Goal: Task Accomplishment & Management: Manage account settings

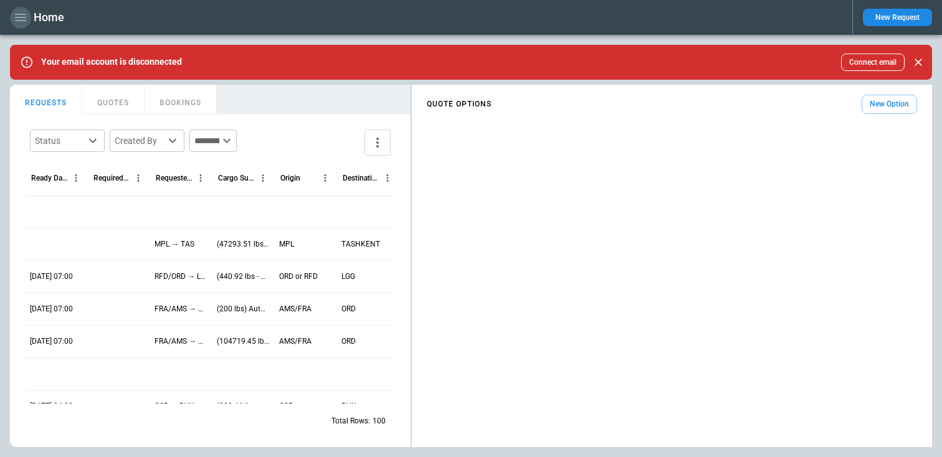
click at [24, 21] on icon "button" at bounding box center [20, 17] width 11 height 7
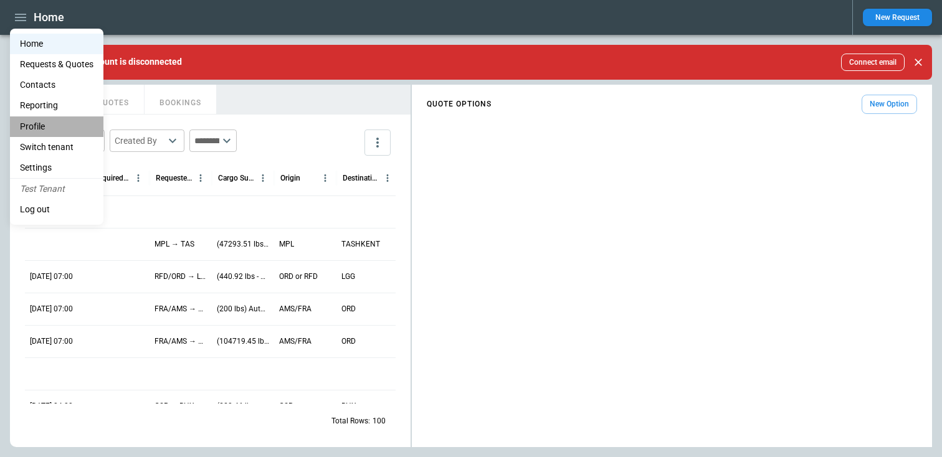
click at [40, 128] on li "Profile" at bounding box center [56, 127] width 93 height 21
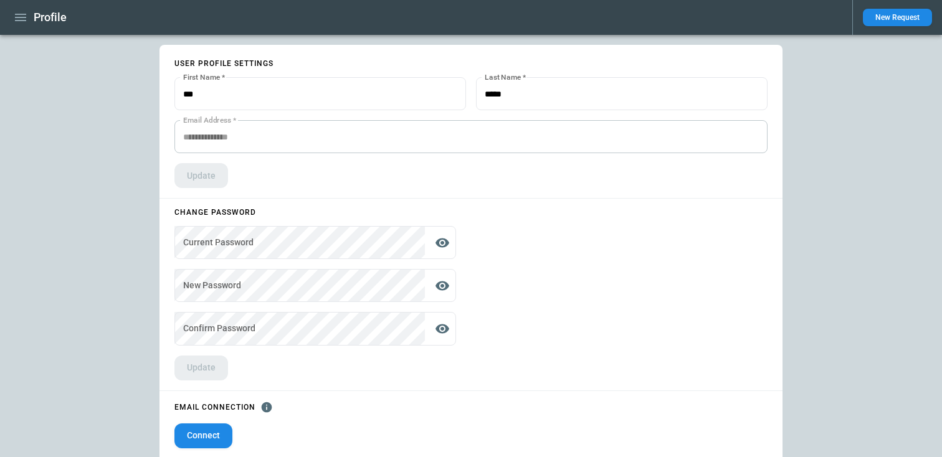
click at [203, 429] on button "Connect" at bounding box center [203, 436] width 58 height 25
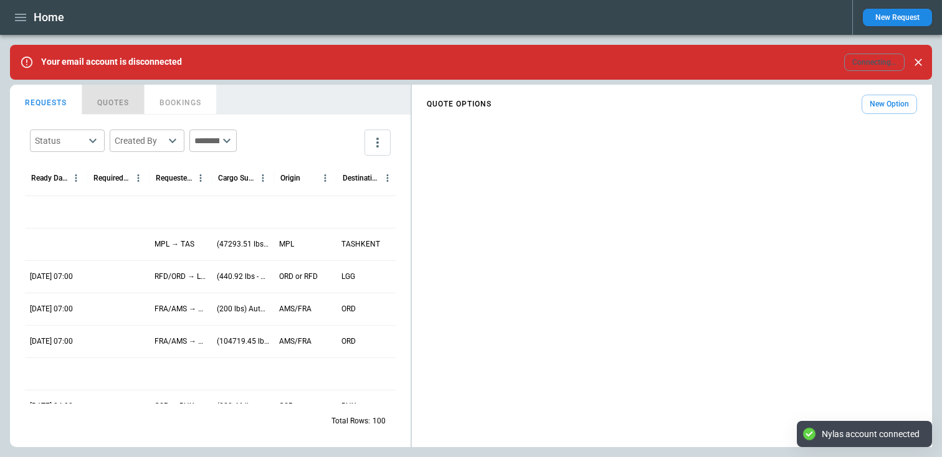
click at [92, 105] on button "QUOTES" at bounding box center [113, 100] width 62 height 30
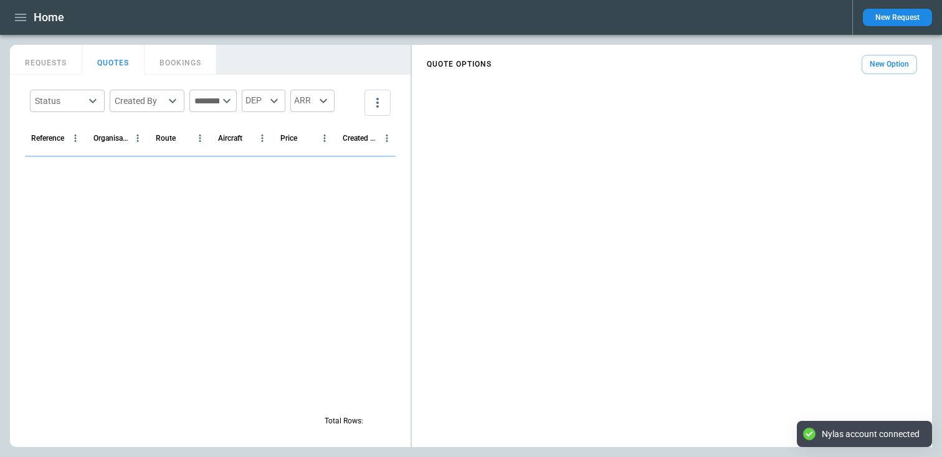
click at [19, 11] on icon "button" at bounding box center [20, 17] width 15 height 15
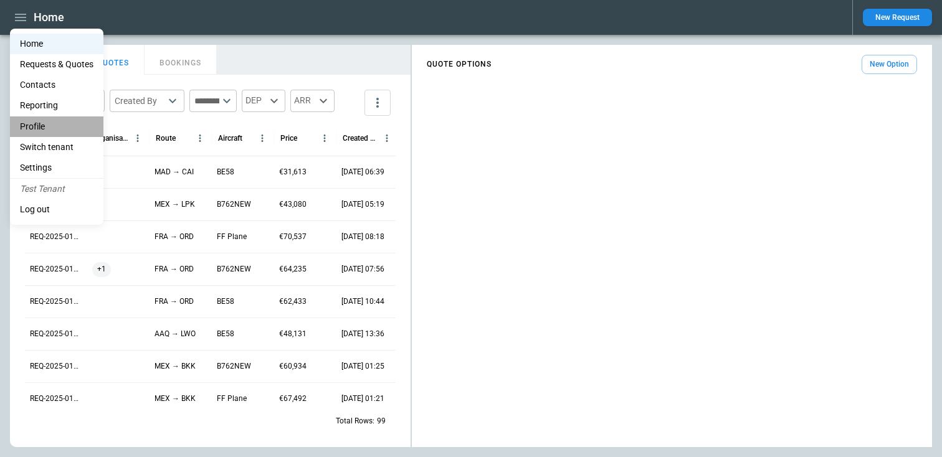
click at [32, 123] on li "Profile" at bounding box center [56, 127] width 93 height 21
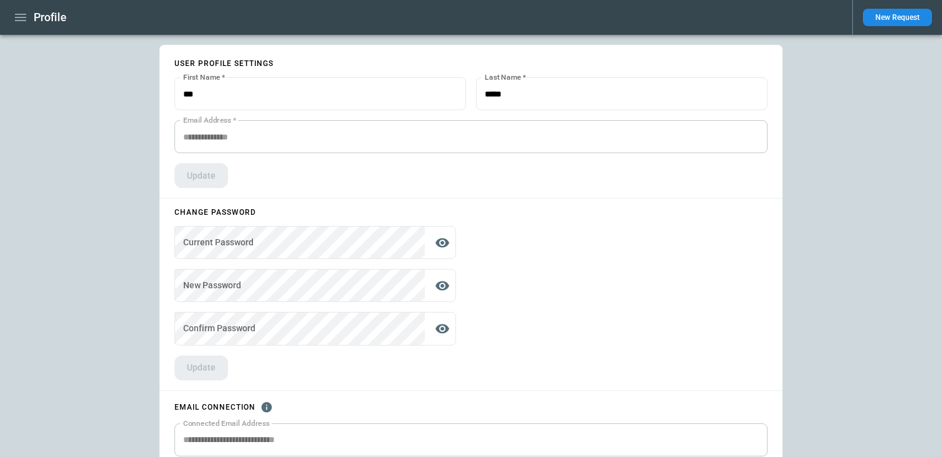
click at [21, 11] on icon "button" at bounding box center [20, 17] width 15 height 15
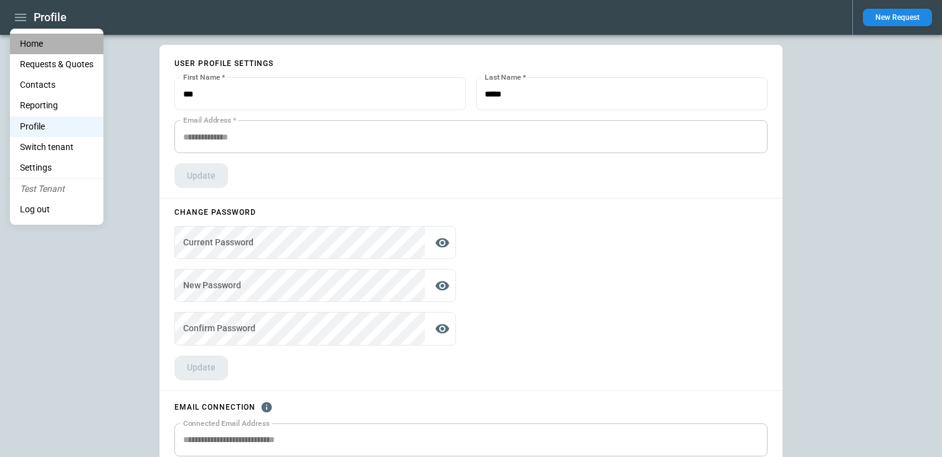
click at [26, 39] on li "Home" at bounding box center [56, 44] width 93 height 21
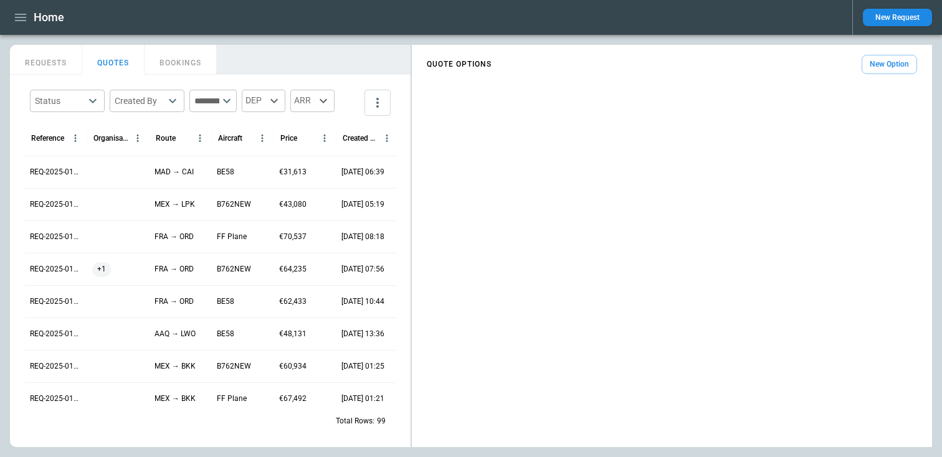
click at [45, 57] on button "REQUESTS" at bounding box center [46, 60] width 72 height 30
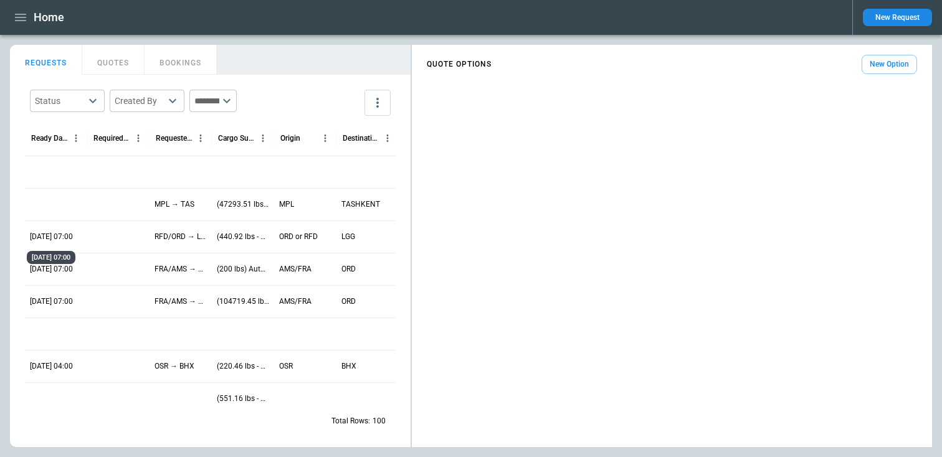
click at [54, 235] on p "06/10/25 07:00" at bounding box center [51, 237] width 43 height 11
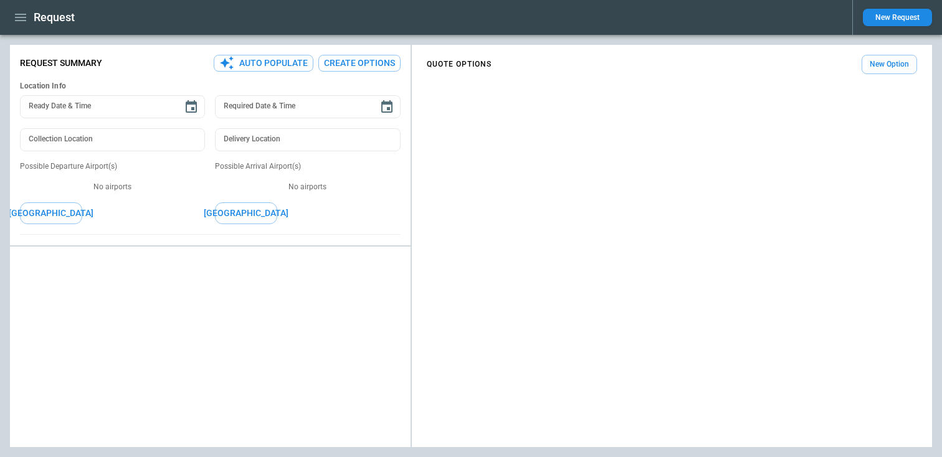
type input "**********"
type input "***"
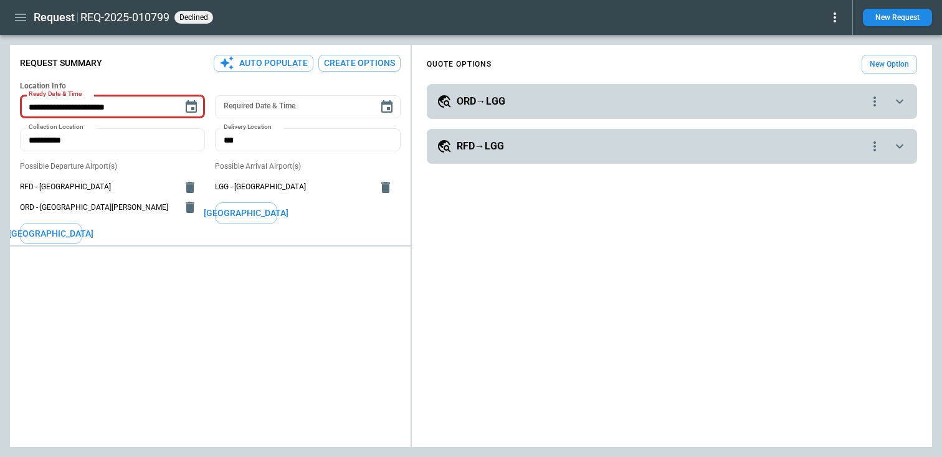
click at [554, 94] on div "ORD→LGG" at bounding box center [652, 101] width 431 height 15
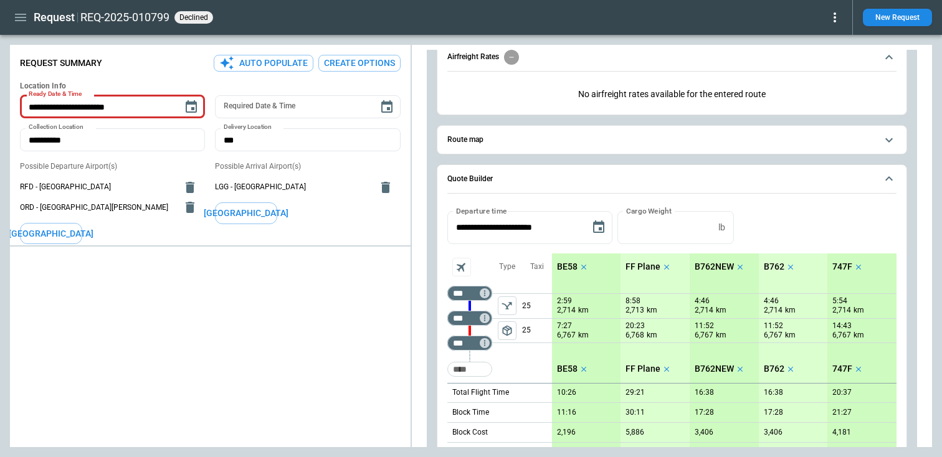
scroll to position [82, 0]
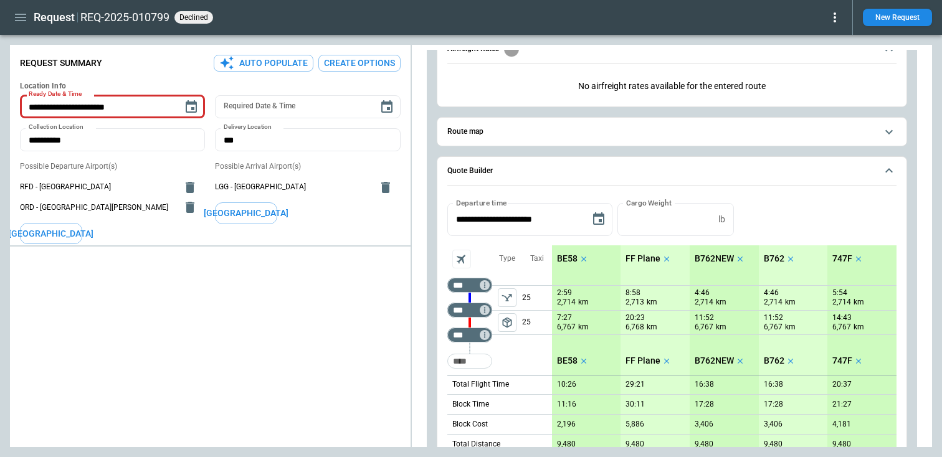
click at [510, 305] on button "left aligned" at bounding box center [507, 298] width 19 height 19
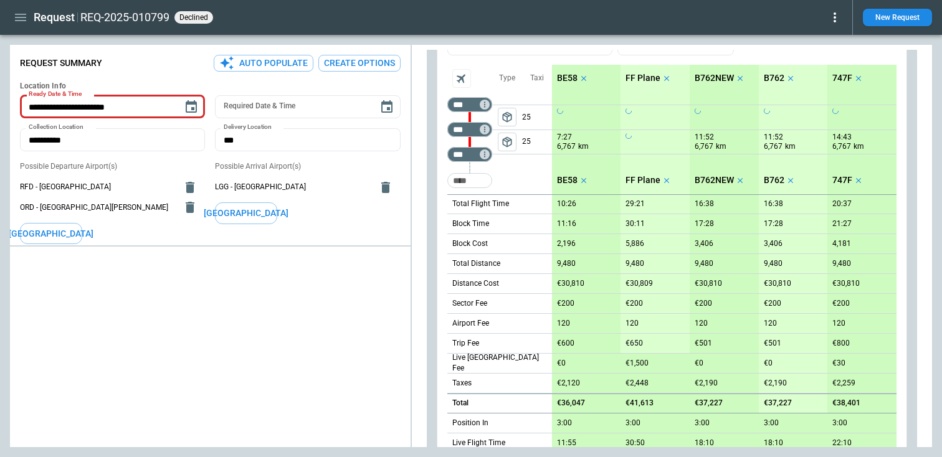
scroll to position [310, 0]
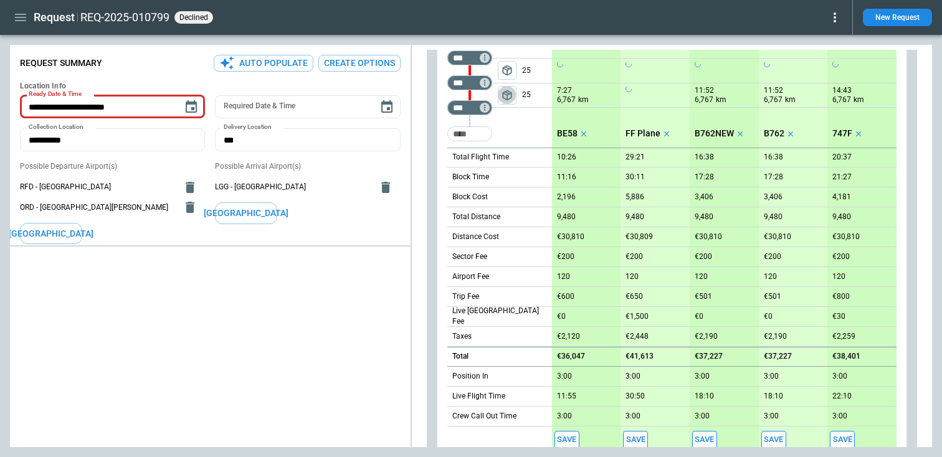
click at [512, 101] on span "package_2" at bounding box center [507, 95] width 12 height 12
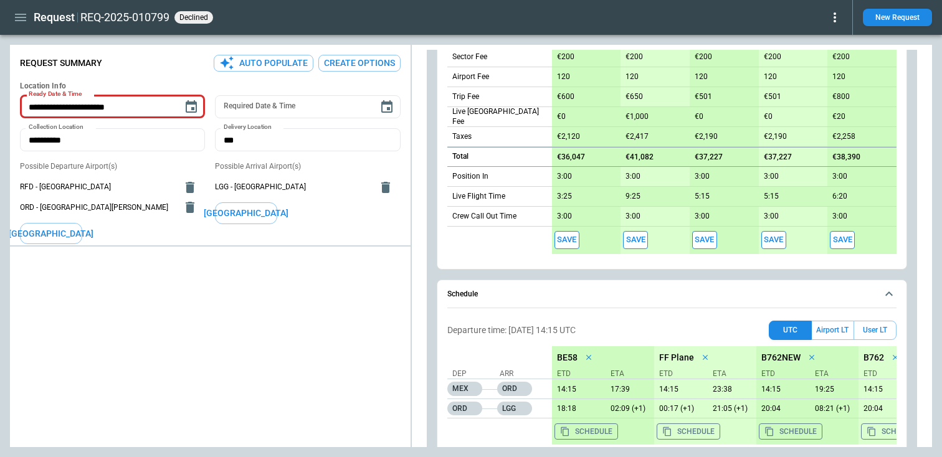
scroll to position [588, 0]
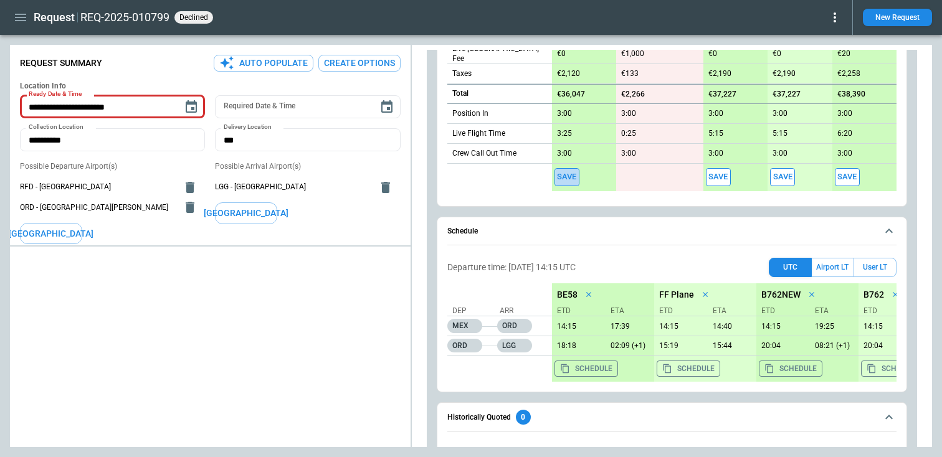
click at [570, 176] on button "Save" at bounding box center [567, 177] width 25 height 18
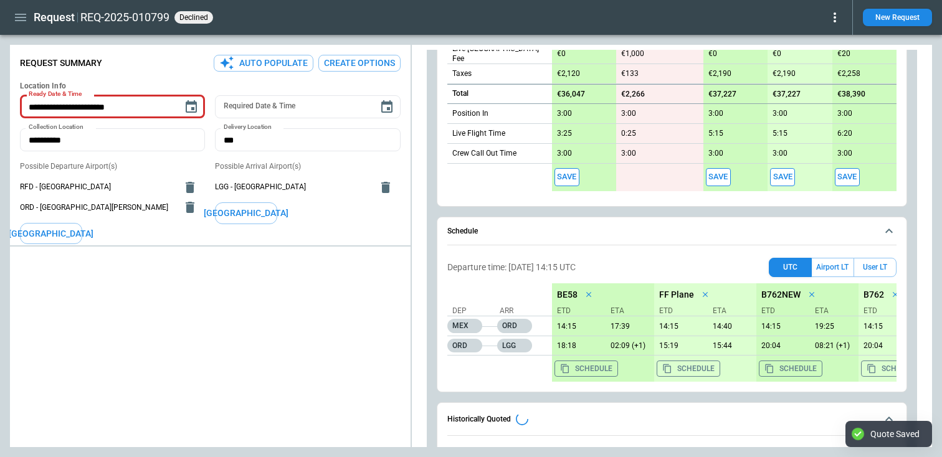
type textarea "*"
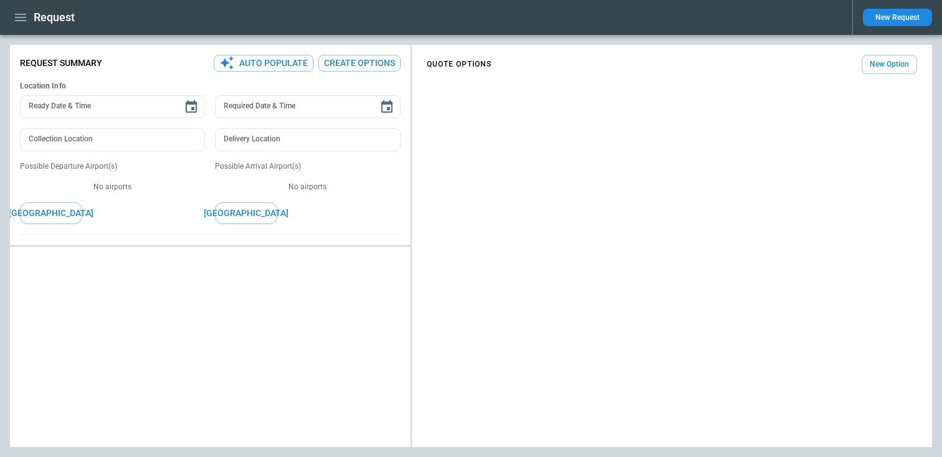
type input "**********"
type input "***"
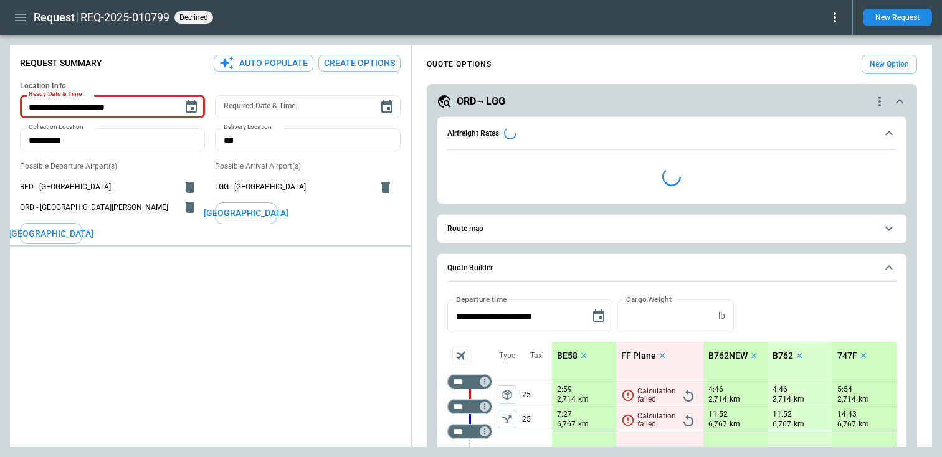
type textarea "*"
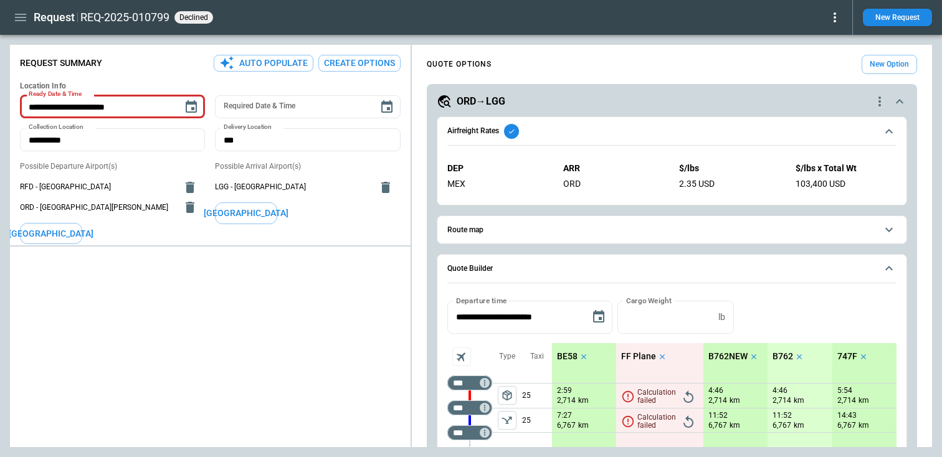
click at [22, 16] on icon "button" at bounding box center [20, 17] width 15 height 15
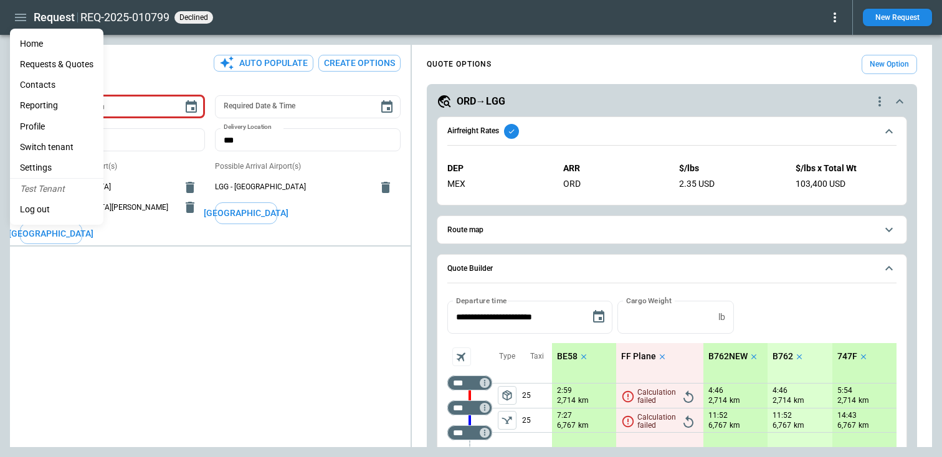
click at [47, 60] on Quotes "Requests & Quotes" at bounding box center [56, 64] width 93 height 21
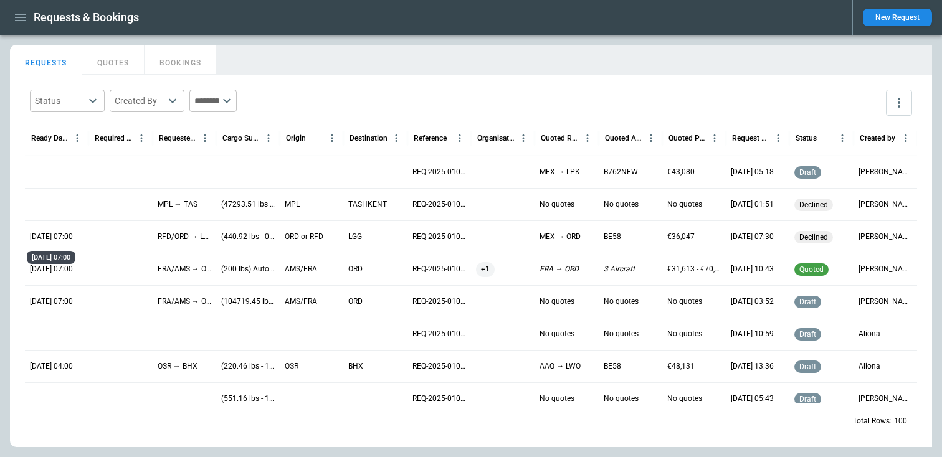
click at [47, 238] on p "[DATE] 07:00" at bounding box center [51, 237] width 43 height 11
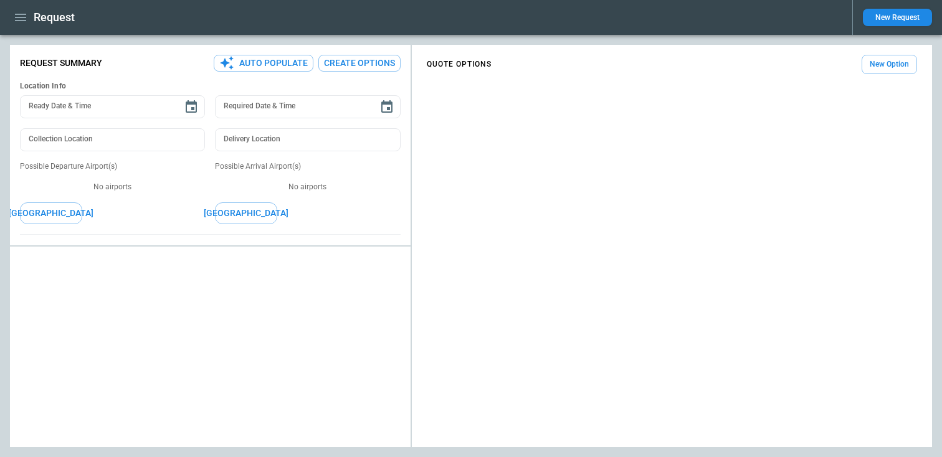
type input "**********"
type input "***"
type textarea "*"
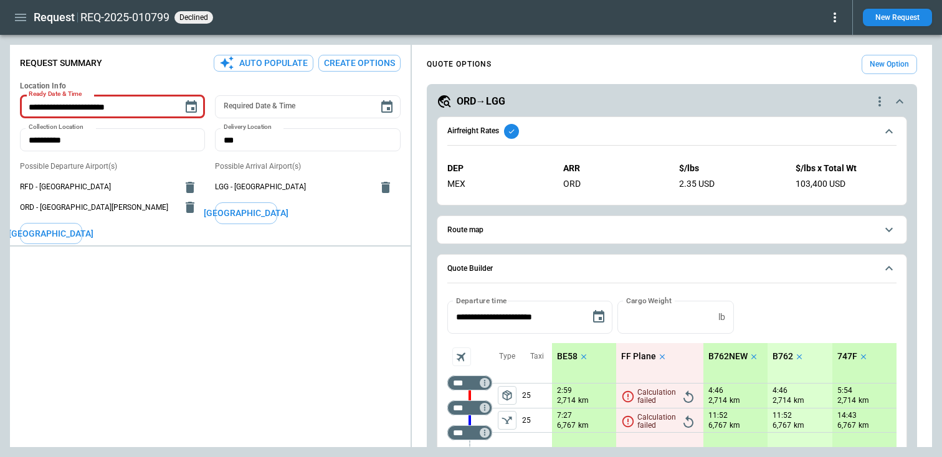
click at [57, 236] on button "[GEOGRAPHIC_DATA]" at bounding box center [51, 234] width 62 height 22
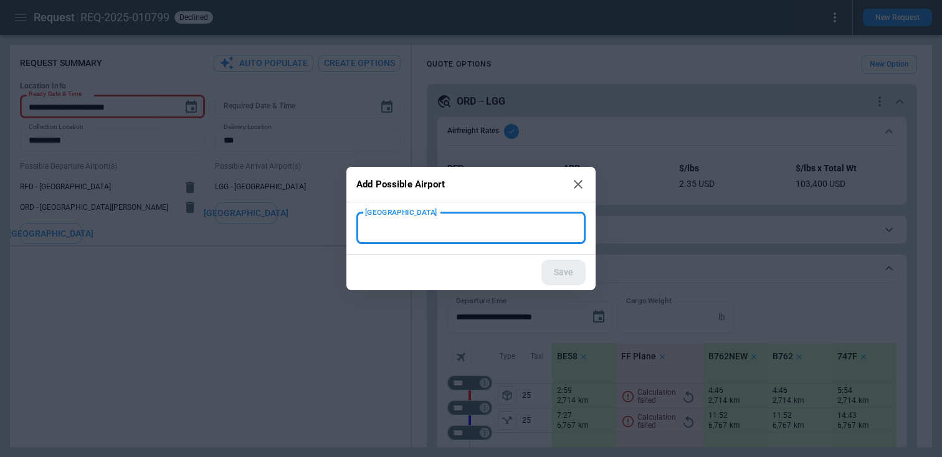
click at [421, 235] on input "[GEOGRAPHIC_DATA]" at bounding box center [470, 228] width 219 height 22
type input "**"
click at [556, 268] on div "Save" at bounding box center [470, 273] width 249 height 36
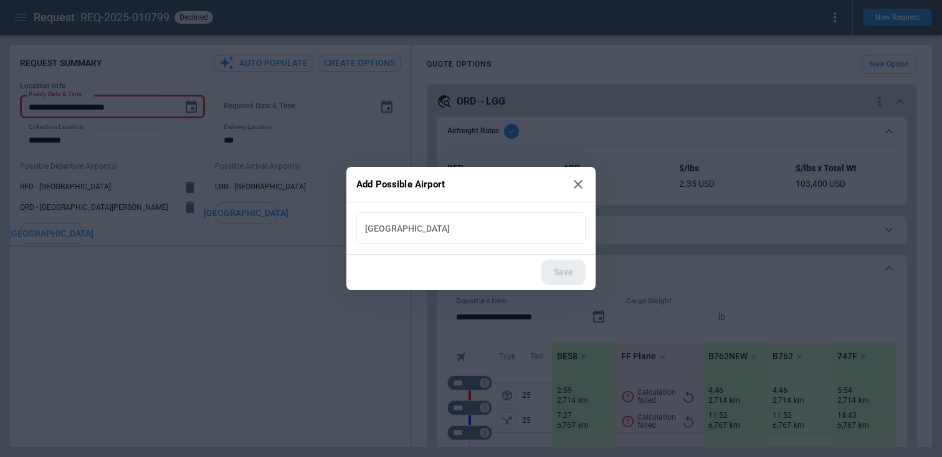
click at [569, 191] on h2 "Add Possible Airport" at bounding box center [470, 185] width 249 height 36
click at [571, 185] on icon at bounding box center [578, 184] width 15 height 15
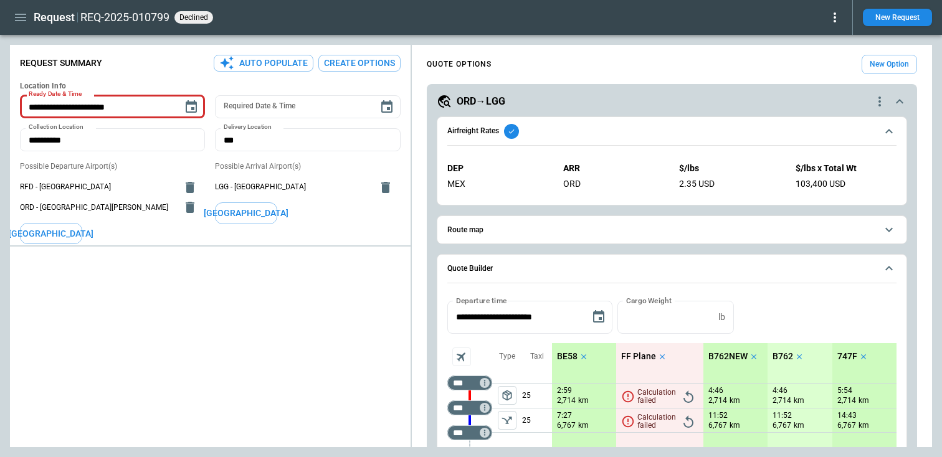
click at [346, 61] on button "Create Options" at bounding box center [359, 63] width 82 height 17
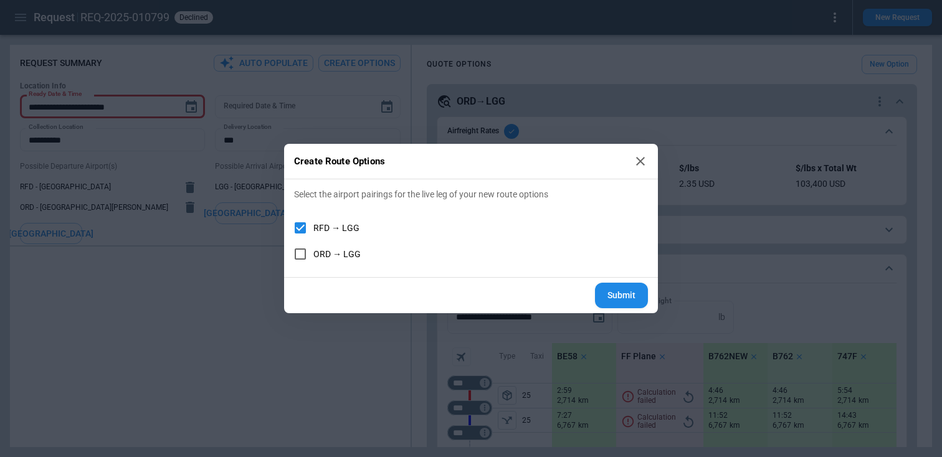
click at [602, 289] on button "Submit" at bounding box center [621, 296] width 53 height 26
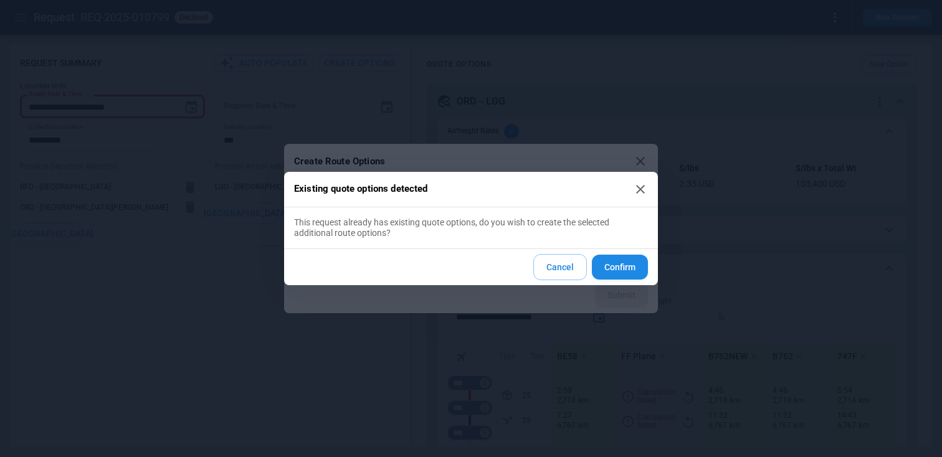
click at [566, 273] on button "Cancel" at bounding box center [560, 267] width 54 height 27
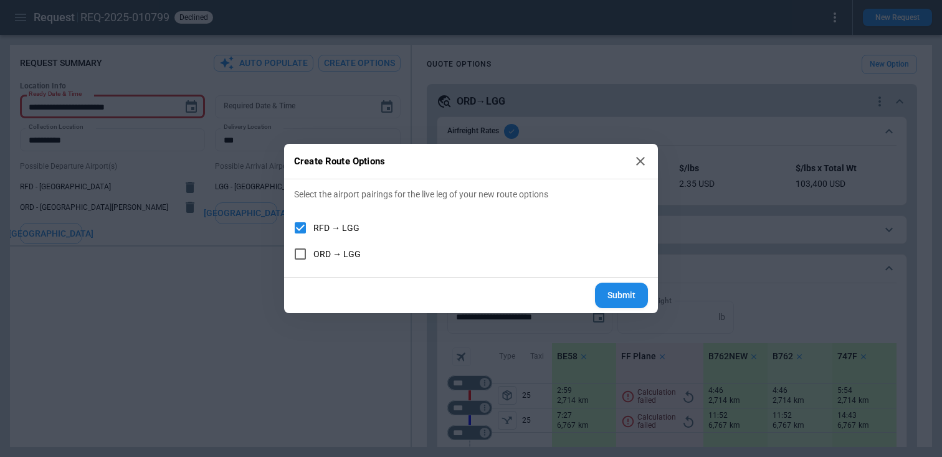
click at [642, 159] on icon at bounding box center [640, 161] width 15 height 15
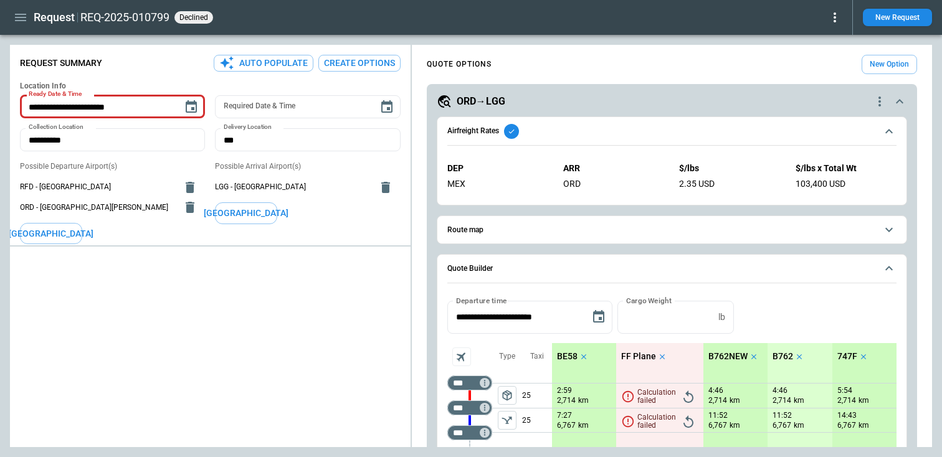
click at [834, 19] on icon at bounding box center [835, 17] width 15 height 15
click at [828, 36] on button "Reopen" at bounding box center [821, 39] width 40 height 18
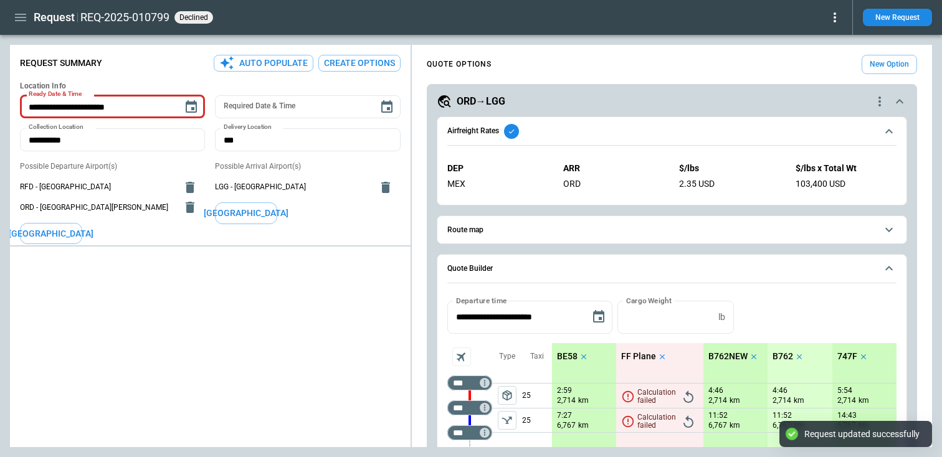
type textarea "*"
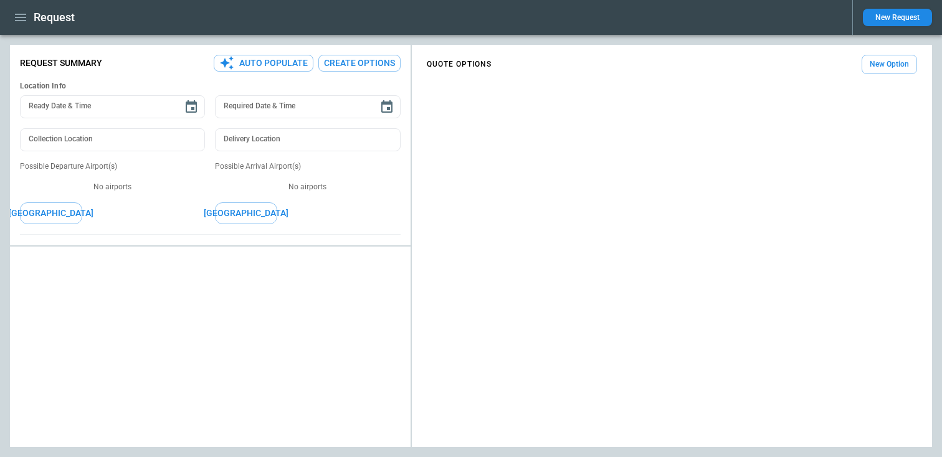
type textarea "*"
type input "**********"
type input "***"
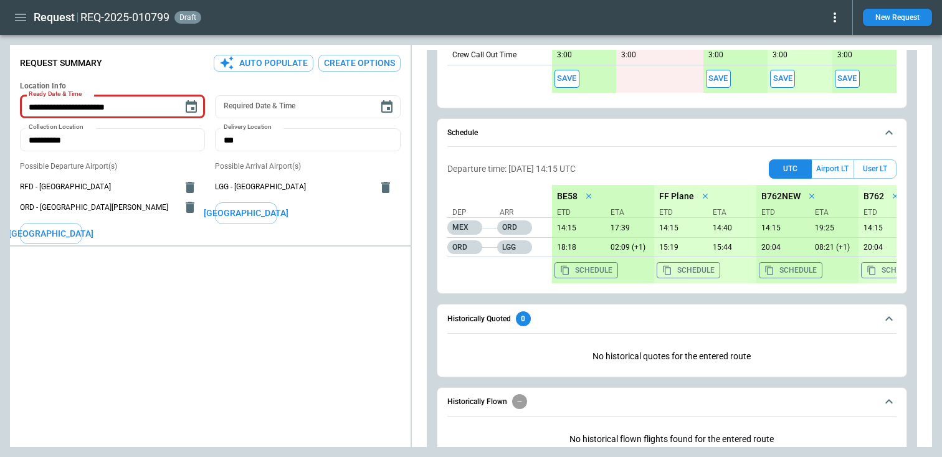
scroll to position [682, 0]
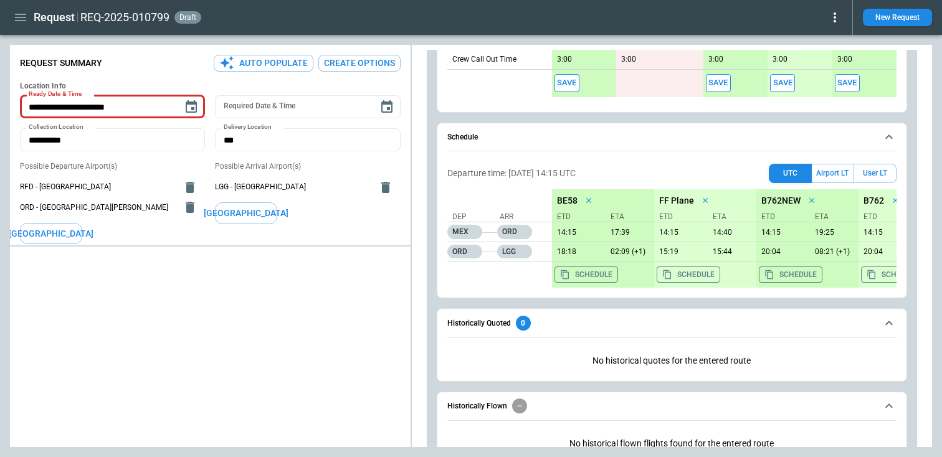
click at [716, 79] on button "Save" at bounding box center [718, 83] width 25 height 18
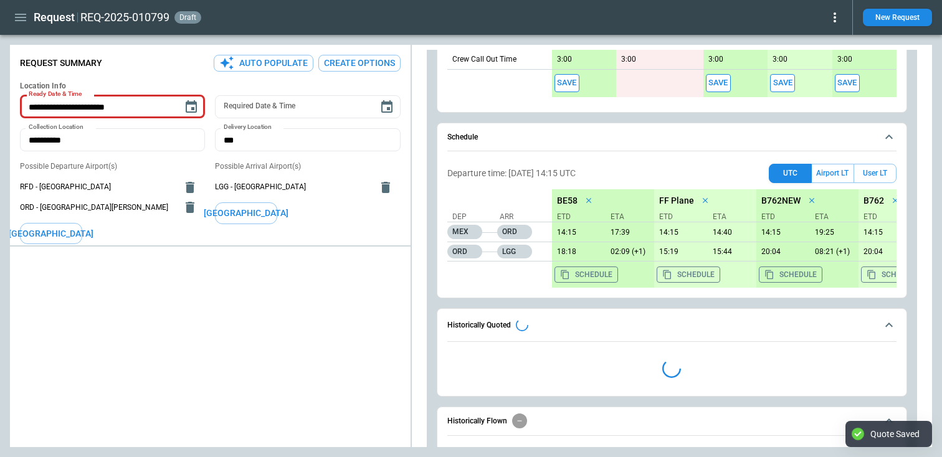
type textarea "*"
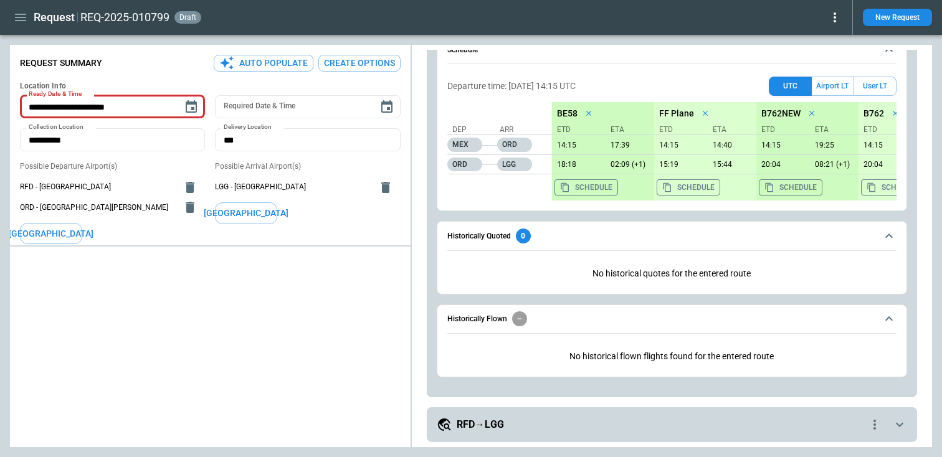
scroll to position [671, 0]
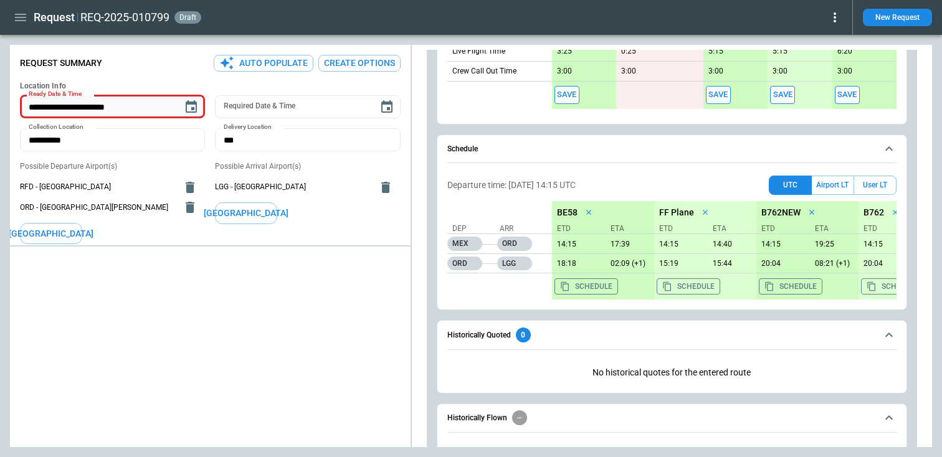
click at [125, 112] on input "**********" at bounding box center [97, 106] width 154 height 23
click at [191, 108] on icon "Choose date, selected date is Jun 10, 2025" at bounding box center [191, 106] width 11 height 12
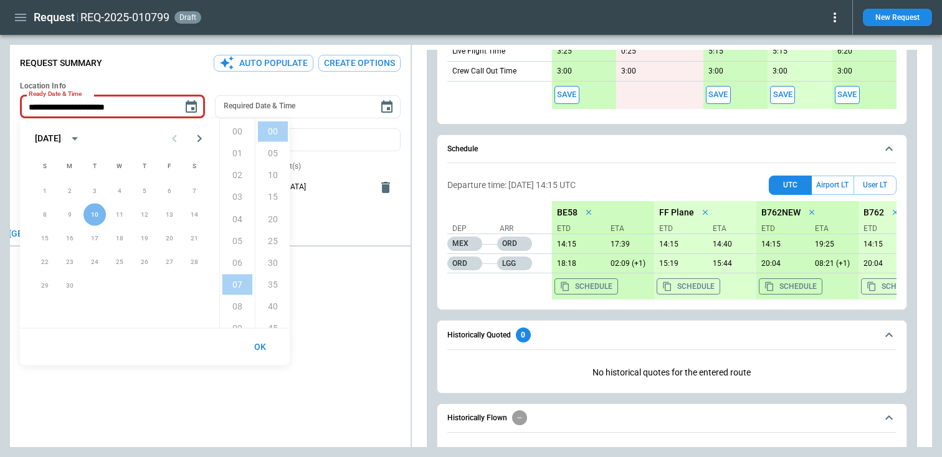
scroll to position [153, 0]
click at [103, 78] on div "**********" at bounding box center [210, 286] width 401 height 473
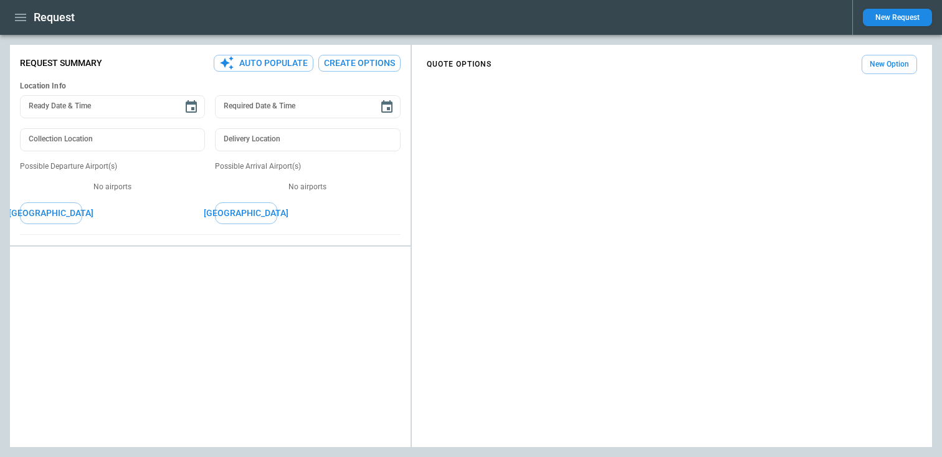
type textarea "*"
type input "**********"
type input "***"
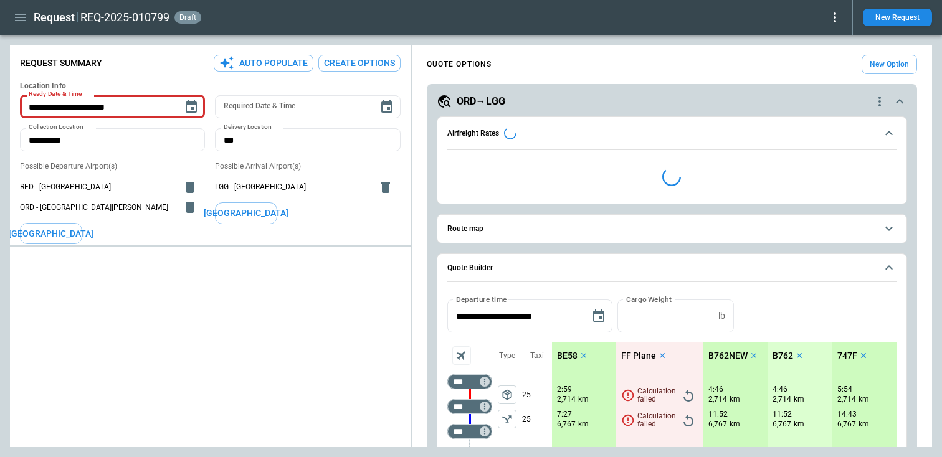
type textarea "*"
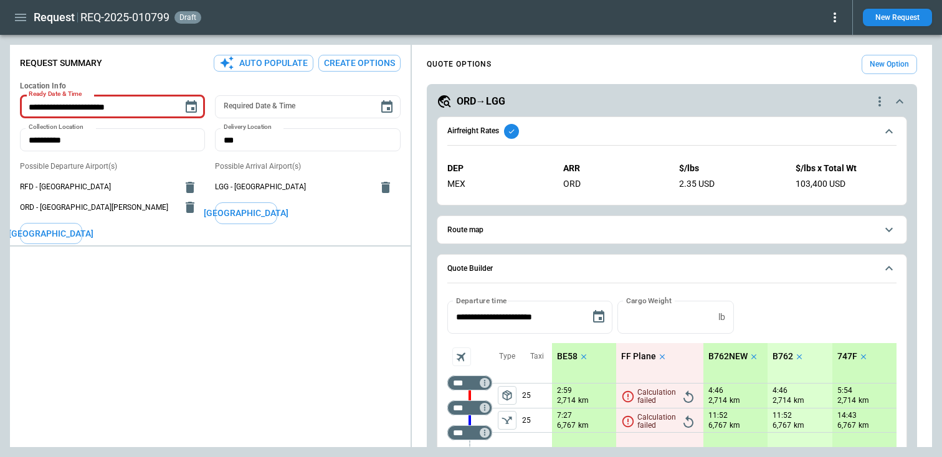
click at [234, 310] on div at bounding box center [210, 350] width 401 height 196
click at [28, 26] on div "Request REQ-2025-010799 draft" at bounding box center [426, 18] width 833 height 22
click at [23, 19] on icon "button" at bounding box center [20, 17] width 15 height 15
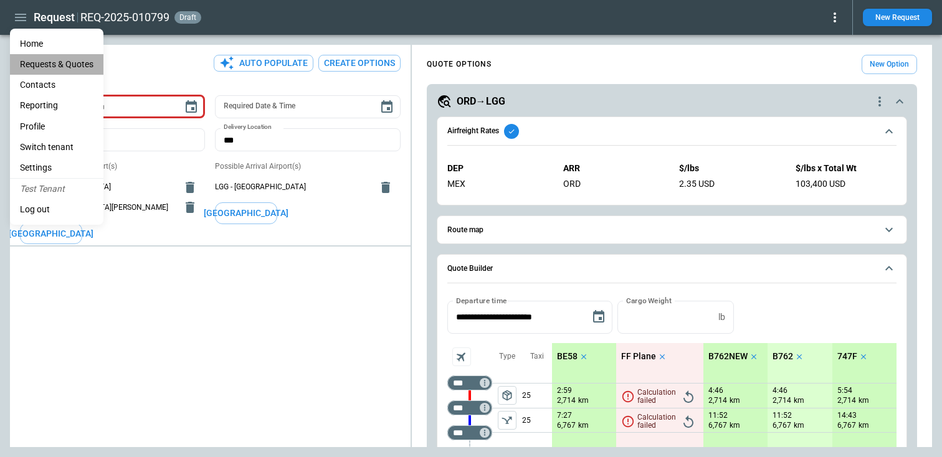
click at [40, 64] on Quotes "Requests & Quotes" at bounding box center [56, 64] width 93 height 21
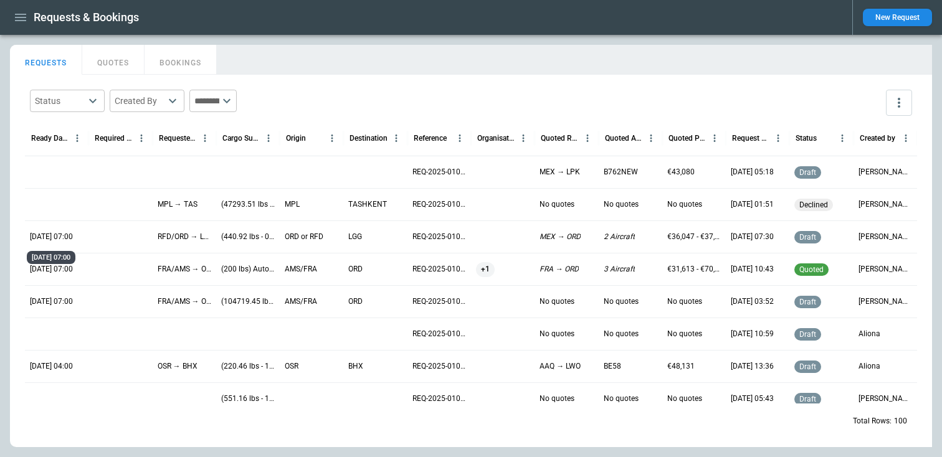
click at [54, 239] on p "[DATE] 07:00" at bounding box center [51, 237] width 43 height 11
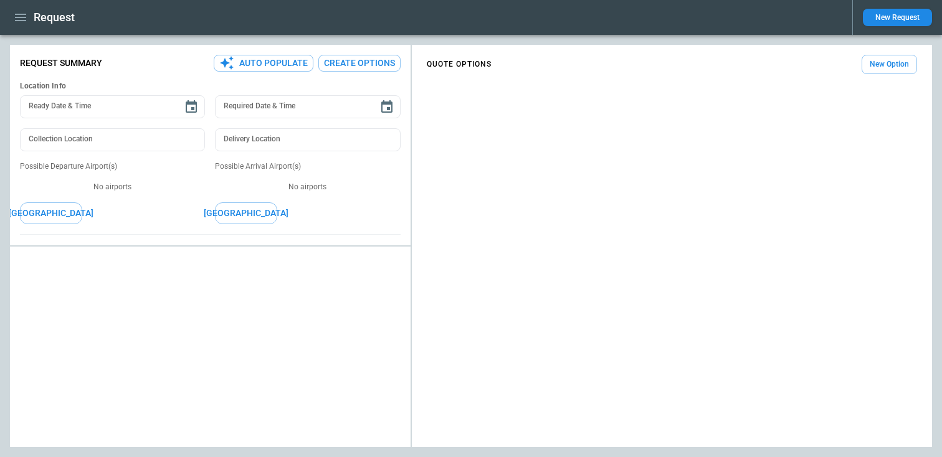
type textarea "*"
type input "**********"
type input "***"
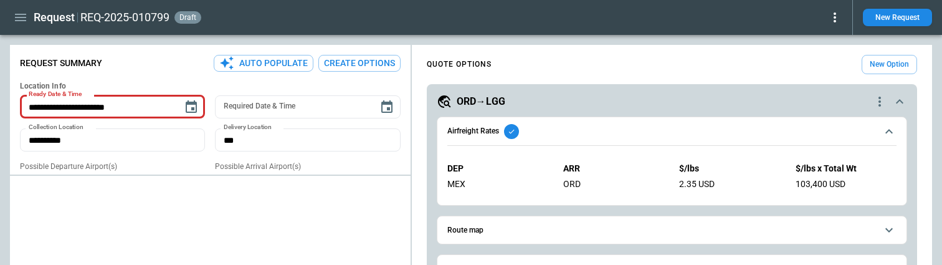
type textarea "*"
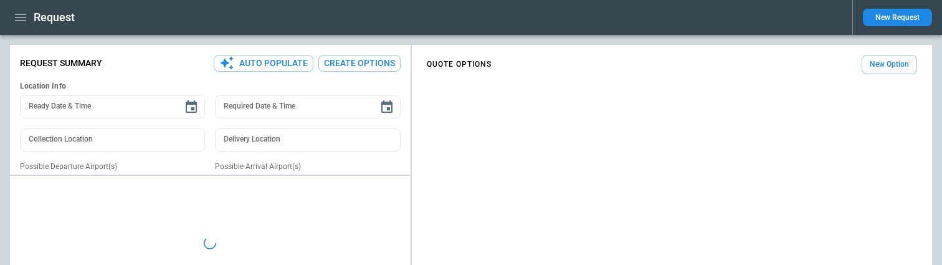
type input "**********"
type input "***"
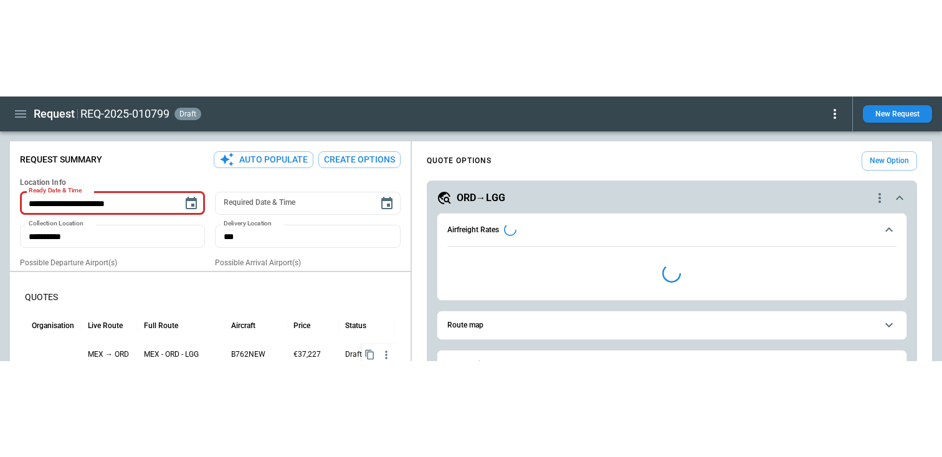
scroll to position [191, 0]
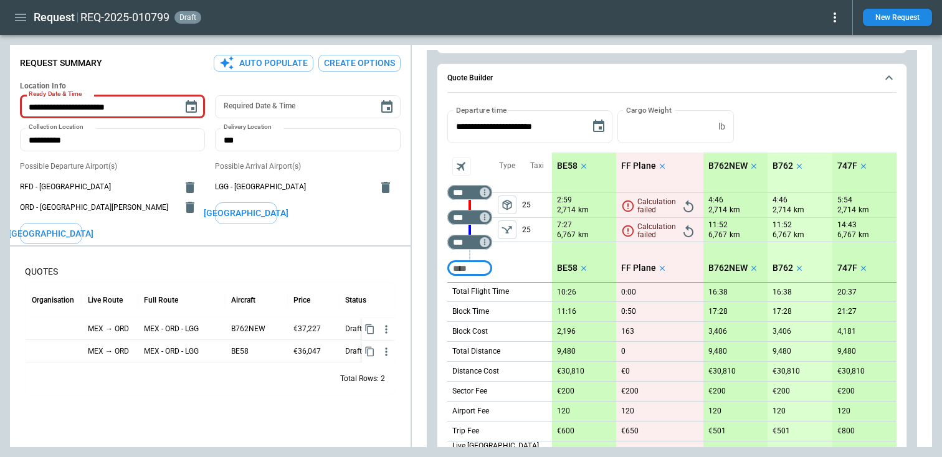
type textarea "*"
click at [39, 264] on div at bounding box center [54, 329] width 56 height 22
click at [59, 264] on div at bounding box center [54, 329] width 56 height 22
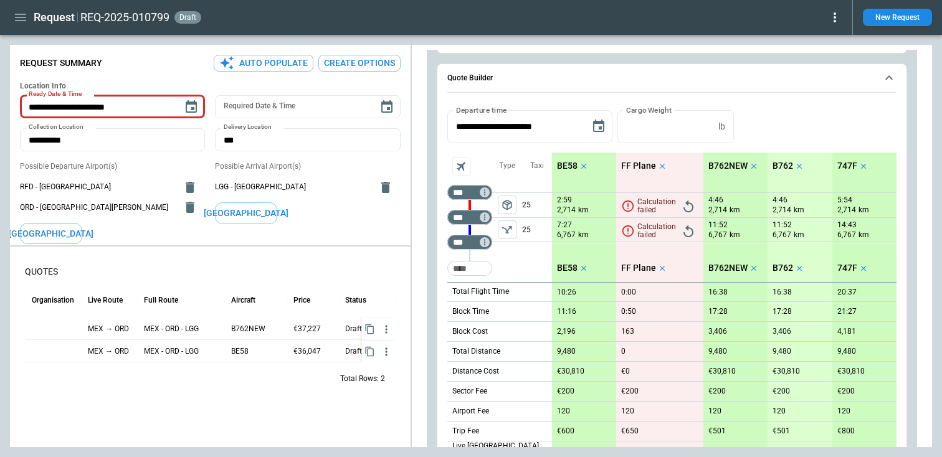
click at [54, 264] on div at bounding box center [54, 329] width 56 height 22
click at [24, 13] on icon "button" at bounding box center [20, 17] width 15 height 15
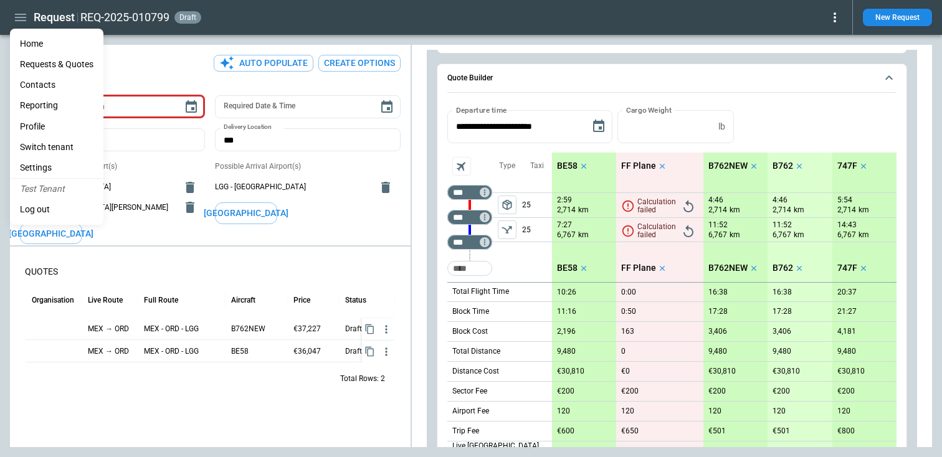
click at [47, 64] on Quotes "Requests & Quotes" at bounding box center [56, 64] width 93 height 21
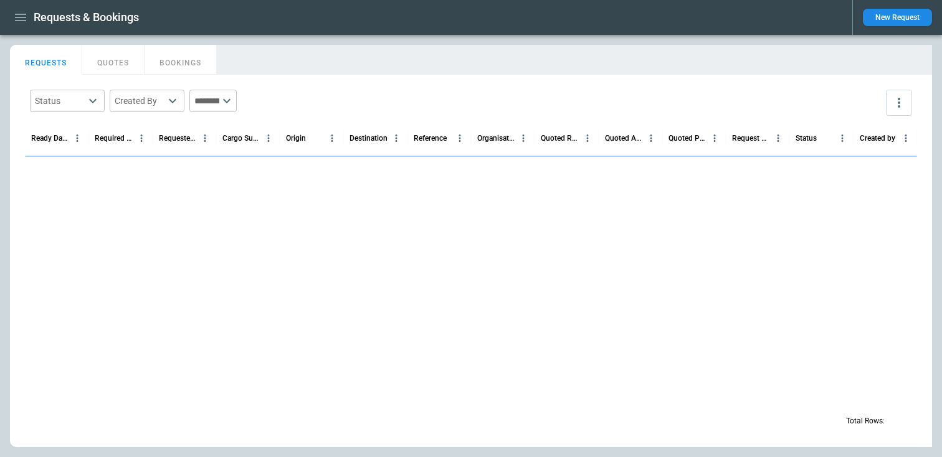
click at [117, 59] on button "QUOTES" at bounding box center [113, 60] width 62 height 30
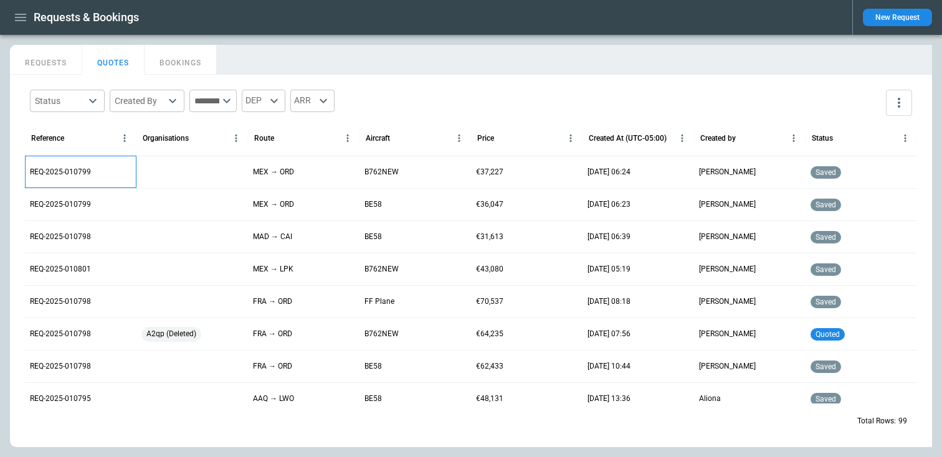
click at [135, 176] on div "REQ-2025-010799" at bounding box center [81, 172] width 112 height 32
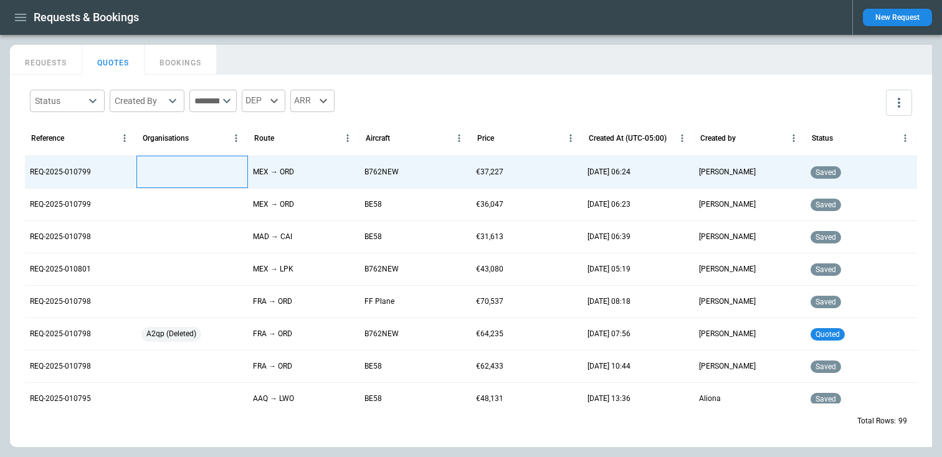
click at [153, 168] on div at bounding box center [192, 172] width 112 height 32
click at [153, 168] on div "Requests & Bookings New Request FindBorderBarSize REQUESTS QUOTES BOOKINGS Stat…" at bounding box center [471, 228] width 942 height 457
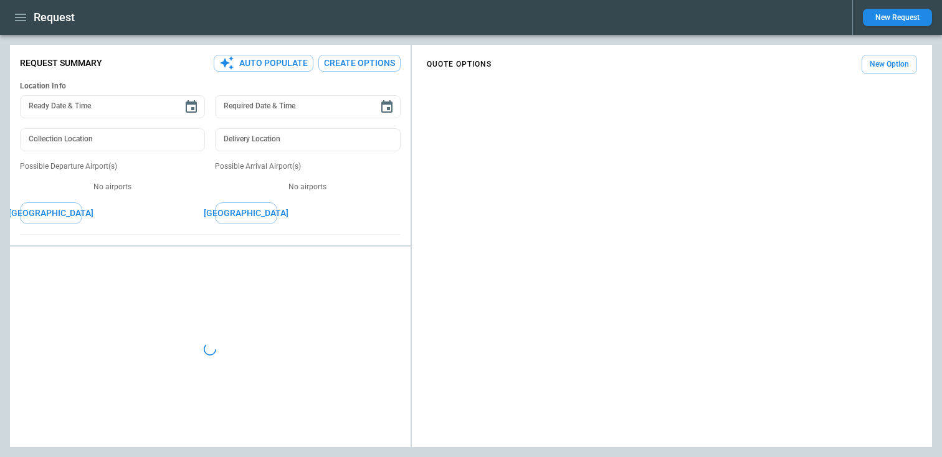
type input "**********"
type input "***"
type textarea "*"
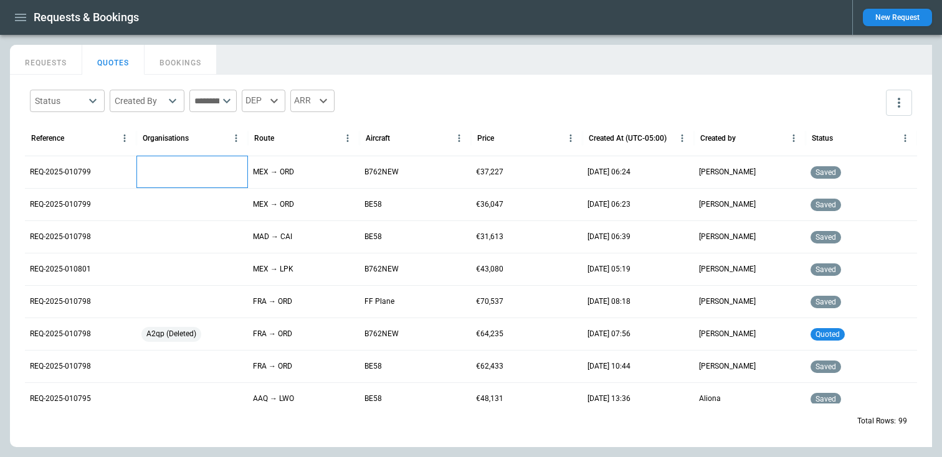
click at [153, 176] on div at bounding box center [192, 172] width 112 height 32
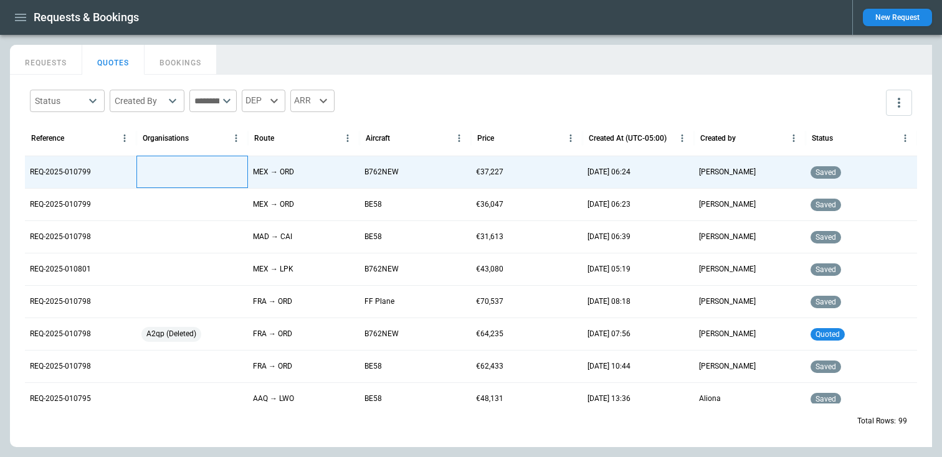
click at [158, 170] on div at bounding box center [192, 172] width 112 height 32
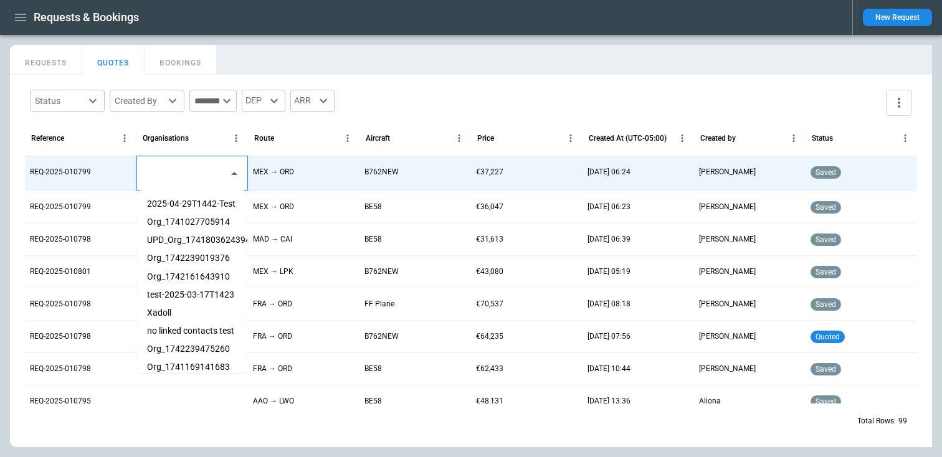
click at [158, 170] on input "text" at bounding box center [183, 174] width 80 height 22
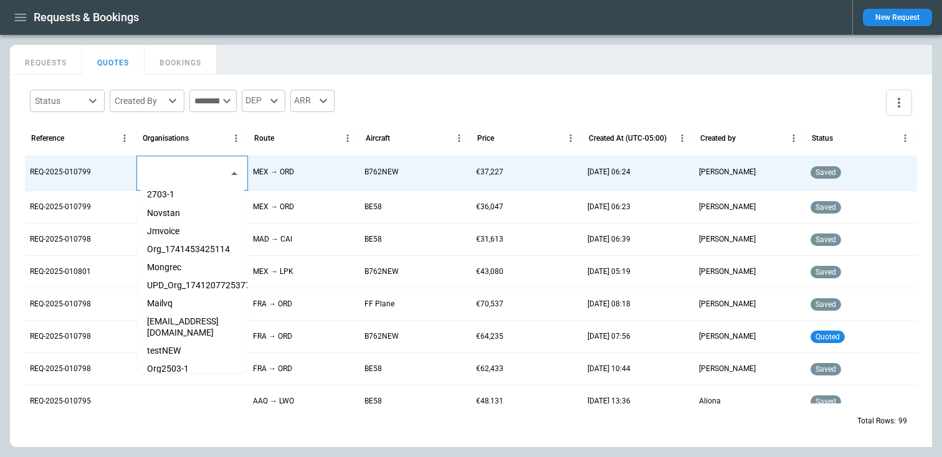
scroll to position [2279, 0]
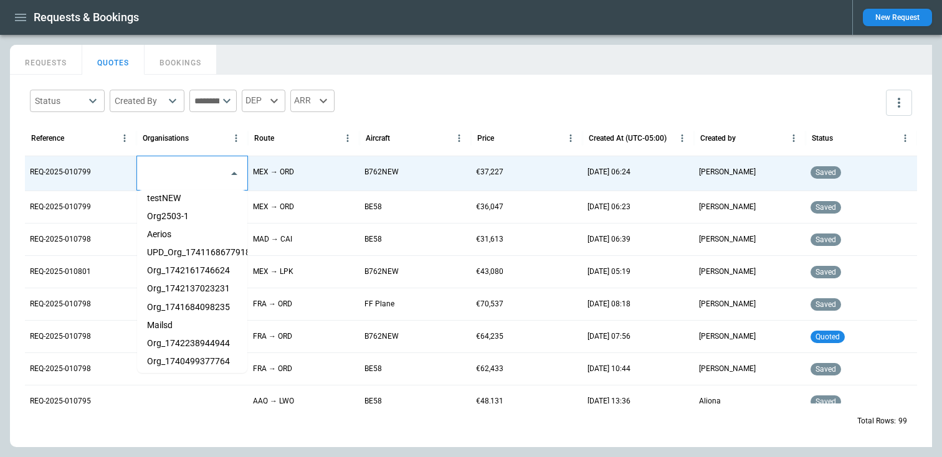
type input "*"
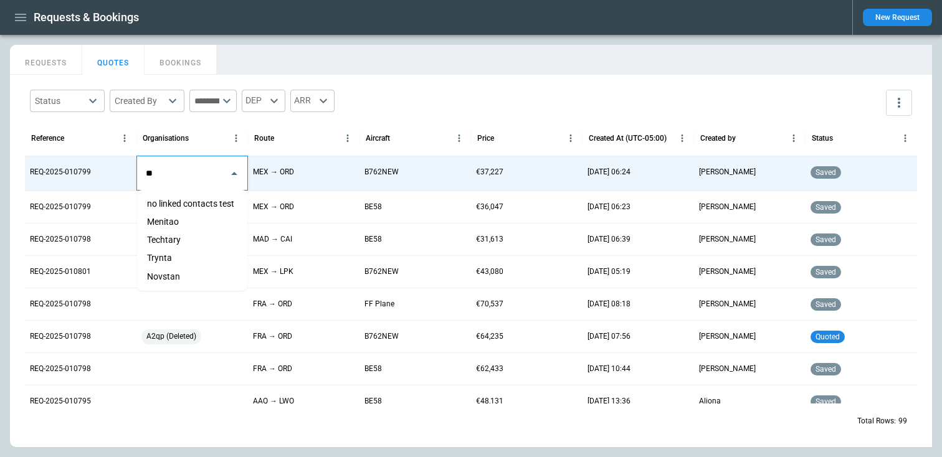
type input "*"
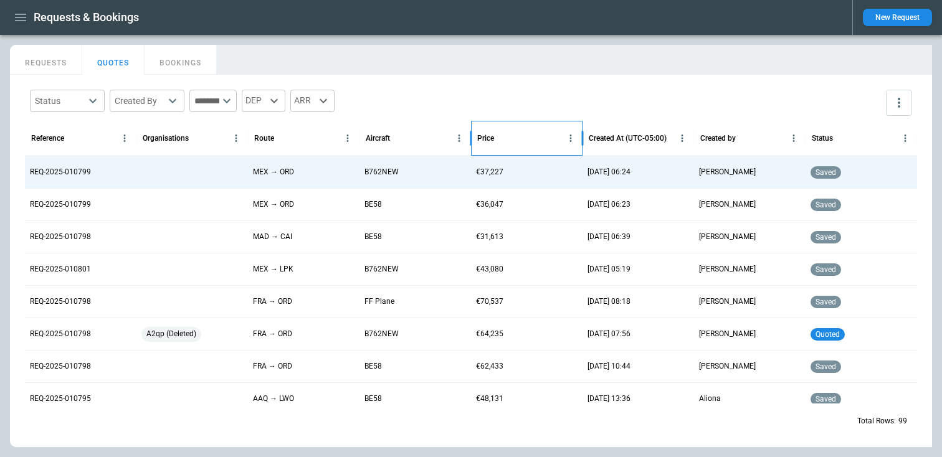
click at [547, 149] on div "Price" at bounding box center [519, 138] width 85 height 34
click at [890, 106] on button "more" at bounding box center [899, 103] width 26 height 26
click at [843, 150] on p "View Settings" at bounding box center [845, 151] width 52 height 11
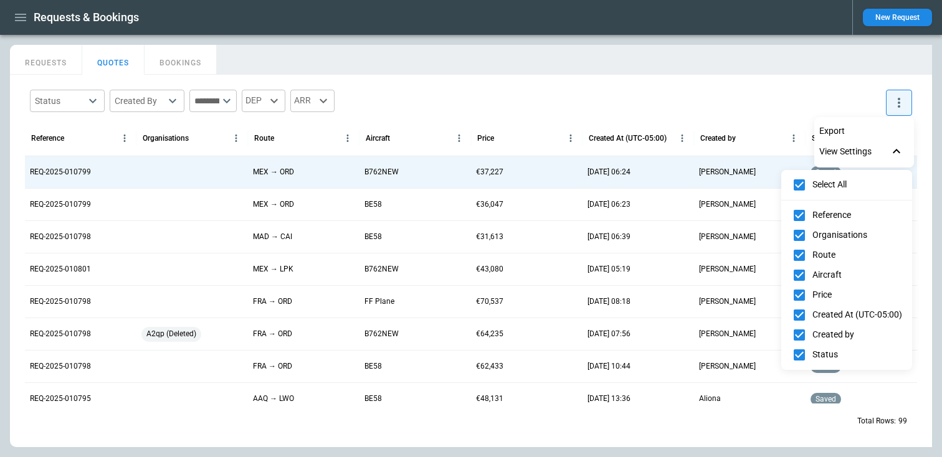
click at [667, 96] on div at bounding box center [471, 228] width 942 height 457
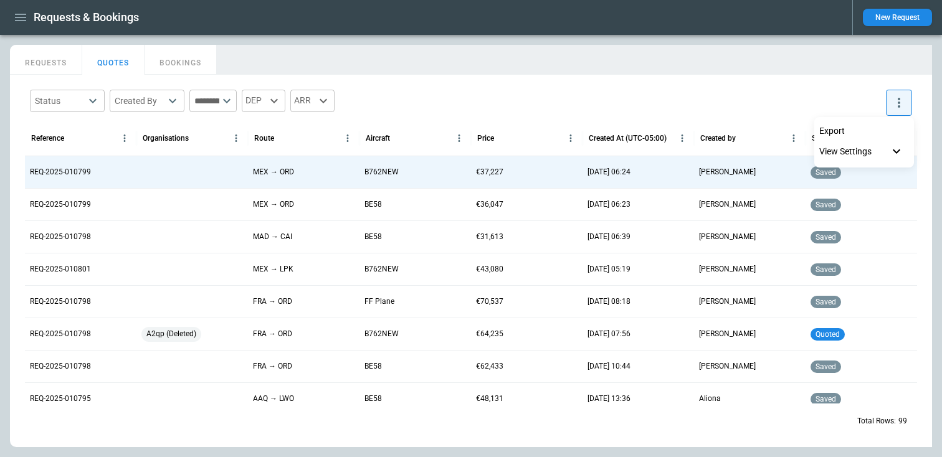
click at [167, 54] on div at bounding box center [471, 228] width 942 height 457
click at [55, 59] on button "REQUESTS" at bounding box center [46, 60] width 72 height 30
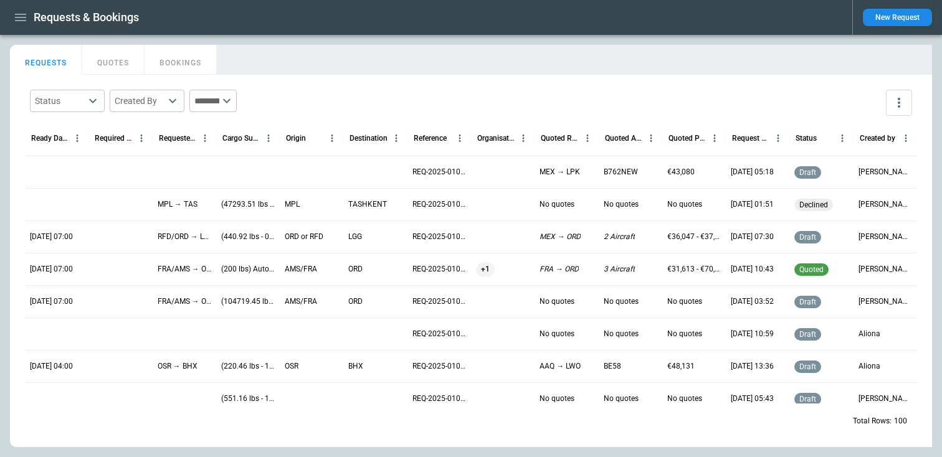
click at [122, 208] on div at bounding box center [120, 204] width 64 height 32
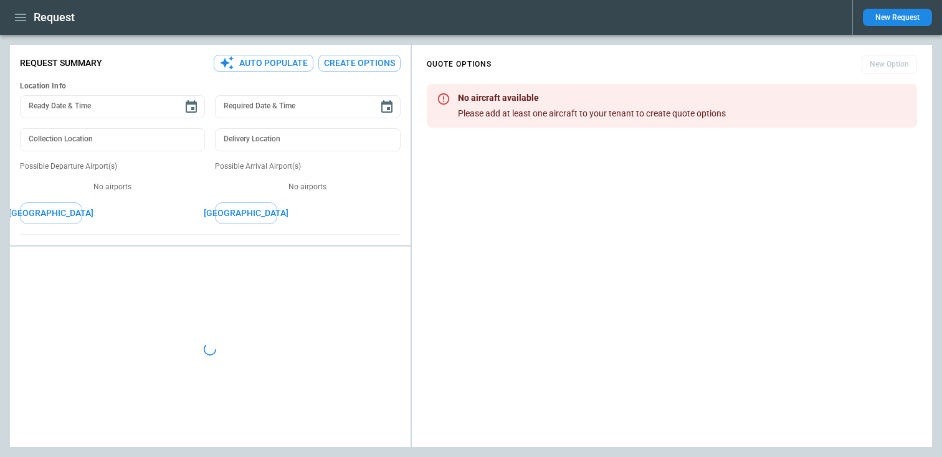
type textarea "*"
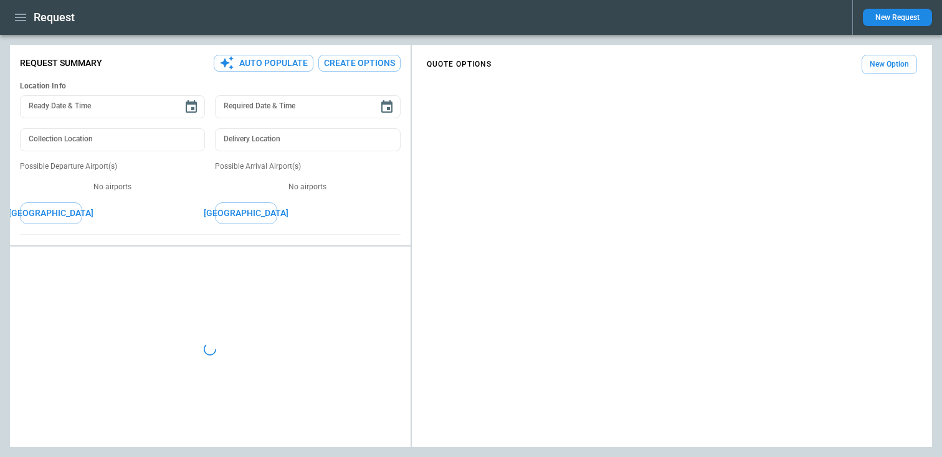
type input "***"
type input "********"
type textarea "*"
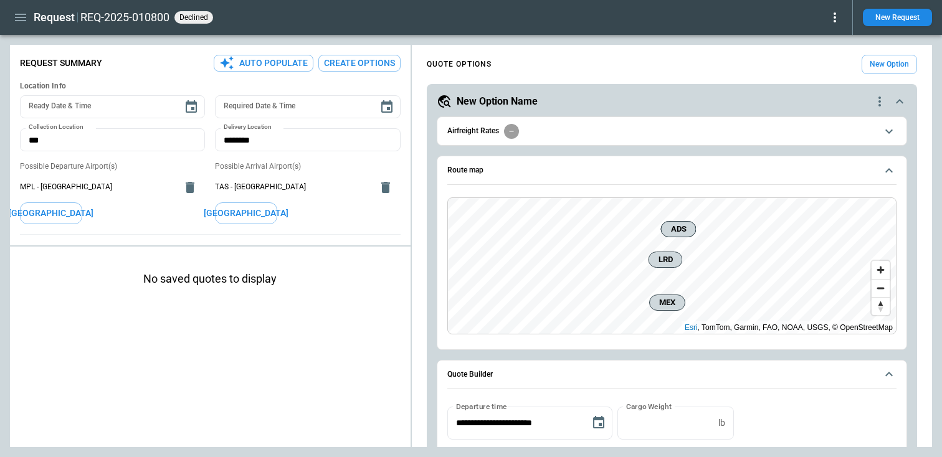
click at [890, 22] on button "New Request" at bounding box center [897, 17] width 69 height 17
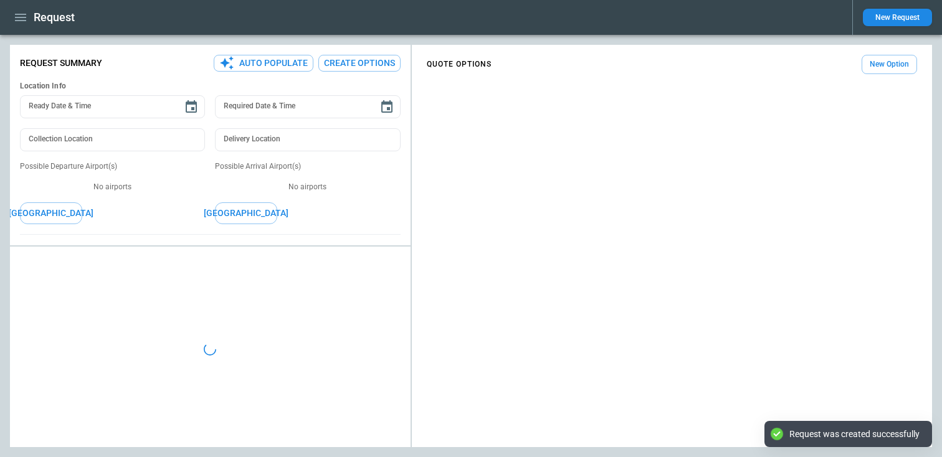
type textarea "*"
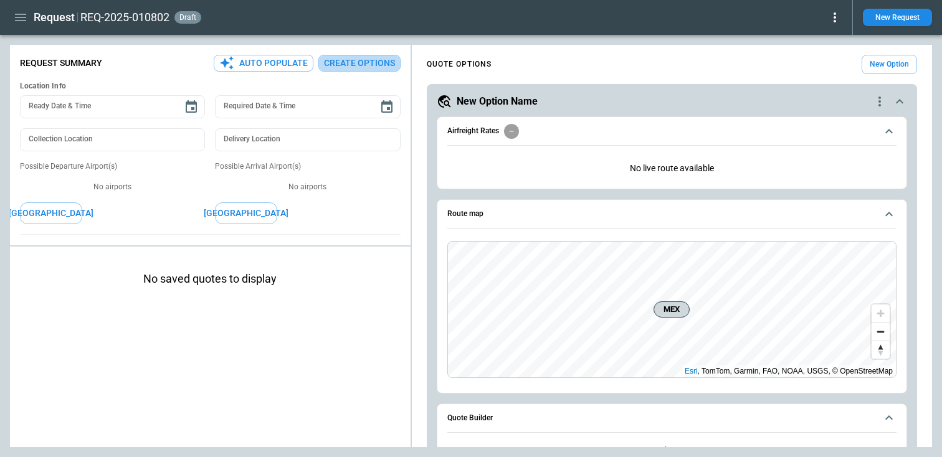
click at [363, 60] on button "Create Options" at bounding box center [359, 63] width 82 height 17
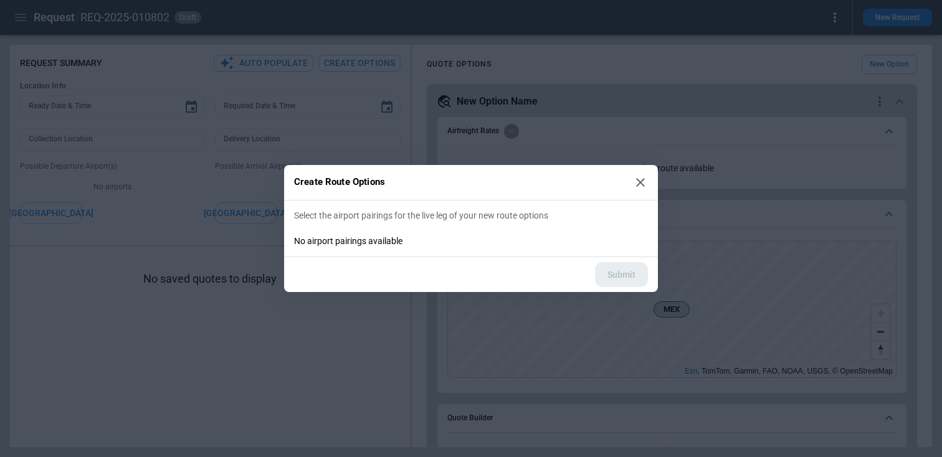
click at [363, 216] on p "Select the airport pairings for the live leg of your new route options" at bounding box center [471, 216] width 354 height 11
click at [643, 180] on icon at bounding box center [640, 182] width 9 height 9
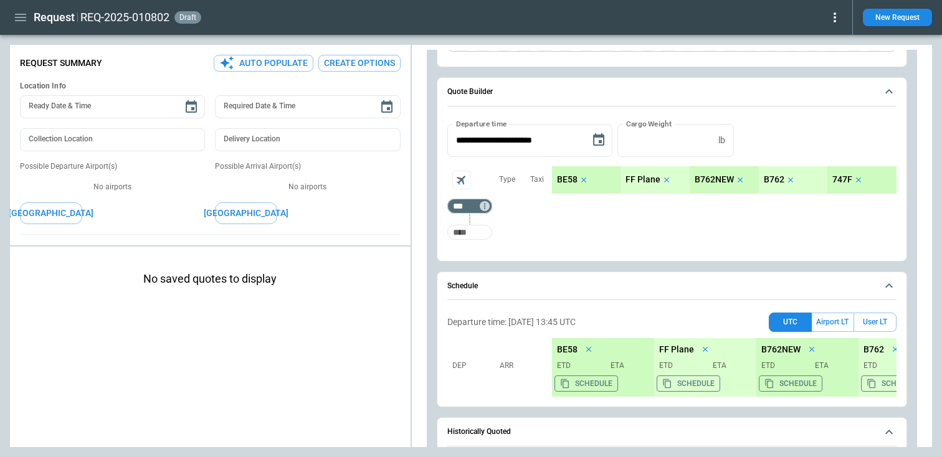
scroll to position [327, 0]
click at [463, 238] on input "Too short" at bounding box center [470, 232] width 40 height 22
type input "***"
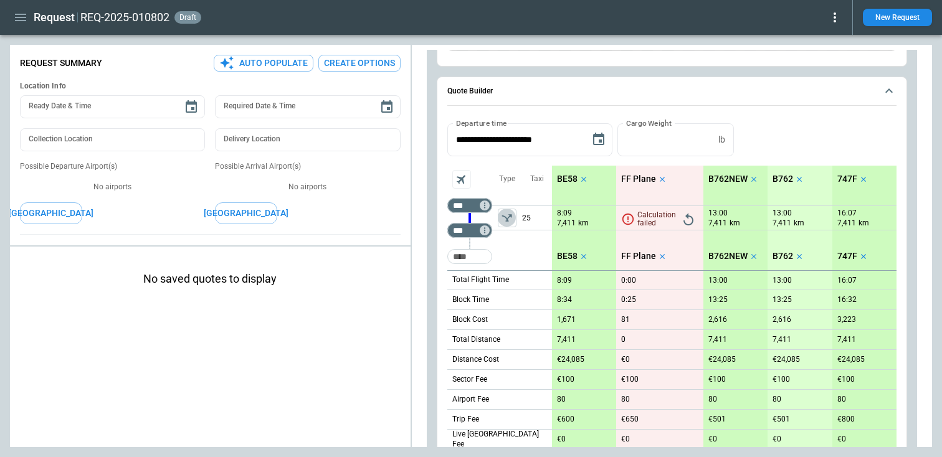
click at [508, 221] on icon "left aligned" at bounding box center [507, 218] width 12 height 12
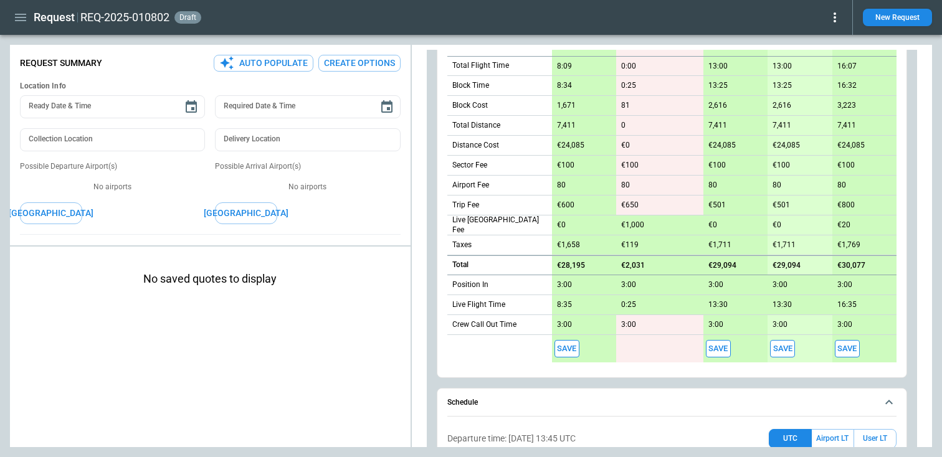
scroll to position [765, 0]
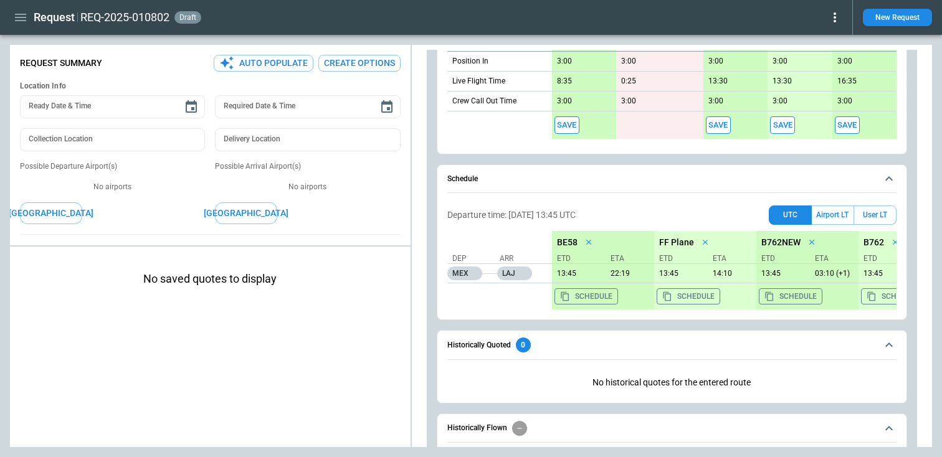
click at [568, 128] on button "Save" at bounding box center [567, 126] width 25 height 18
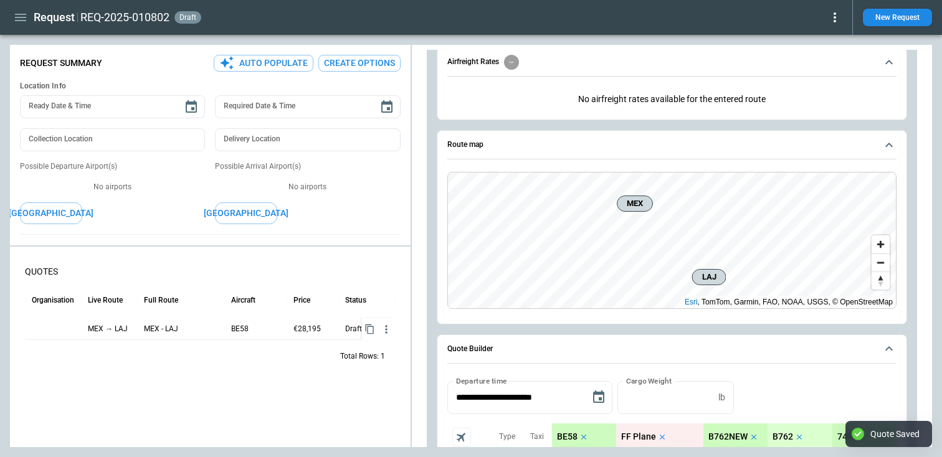
scroll to position [0, 0]
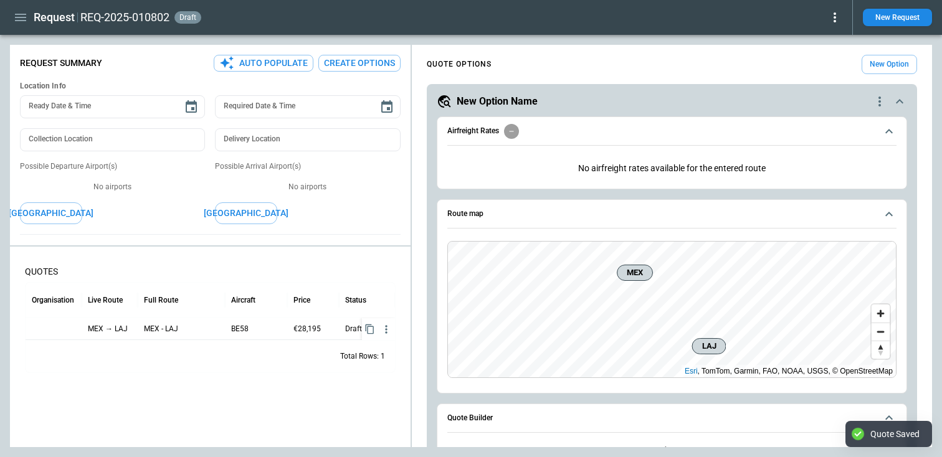
type textarea "*"
click at [55, 218] on button "[GEOGRAPHIC_DATA]" at bounding box center [51, 214] width 62 height 22
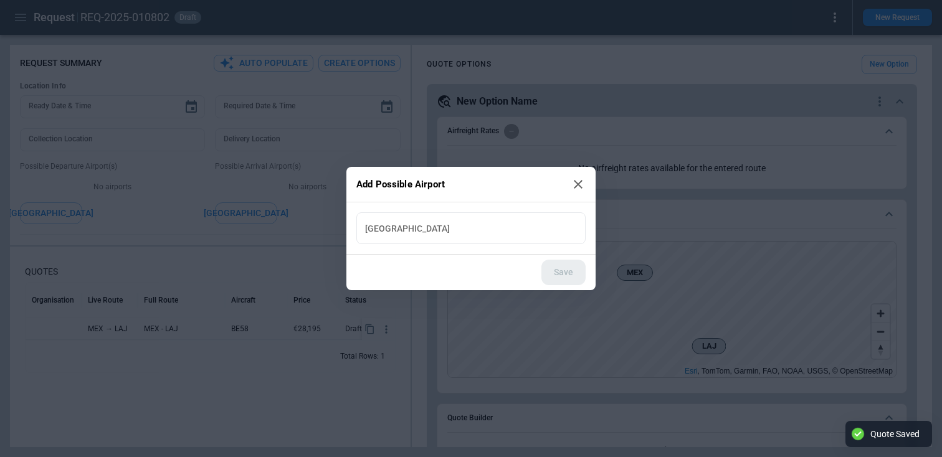
click at [400, 232] on input "[GEOGRAPHIC_DATA]" at bounding box center [470, 228] width 219 height 22
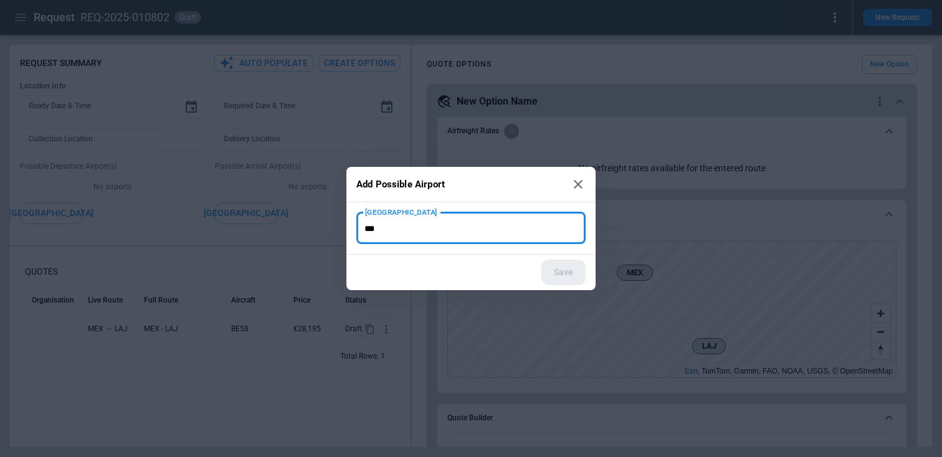
click at [448, 231] on input "***" at bounding box center [470, 228] width 219 height 22
type input "********"
type input "******"
click at [586, 180] on h2 "Add Possible Airport" at bounding box center [470, 185] width 249 height 36
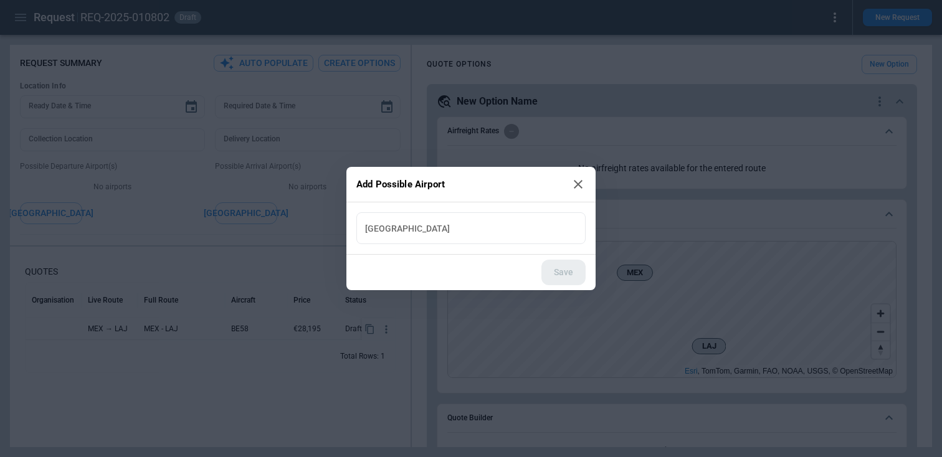
click at [582, 181] on icon at bounding box center [578, 184] width 9 height 9
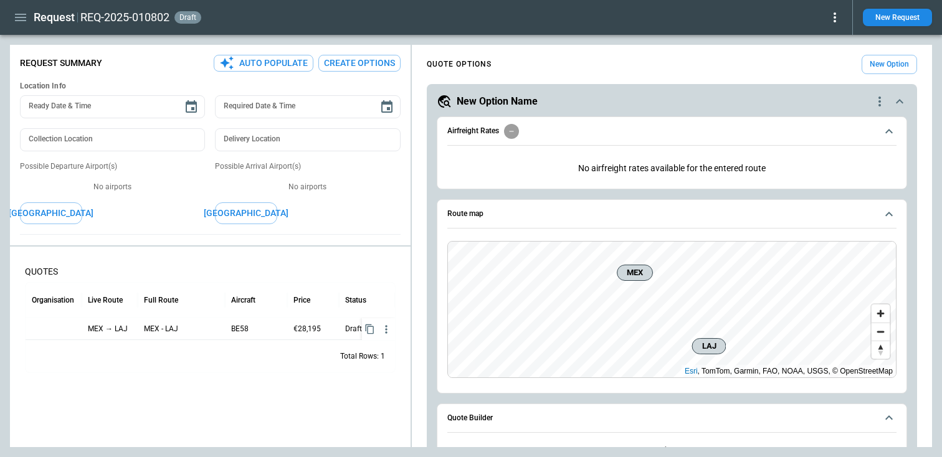
click at [387, 264] on icon "button" at bounding box center [386, 329] width 12 height 12
click at [198, 264] on div "Total Rows: 1" at bounding box center [211, 356] width 370 height 32
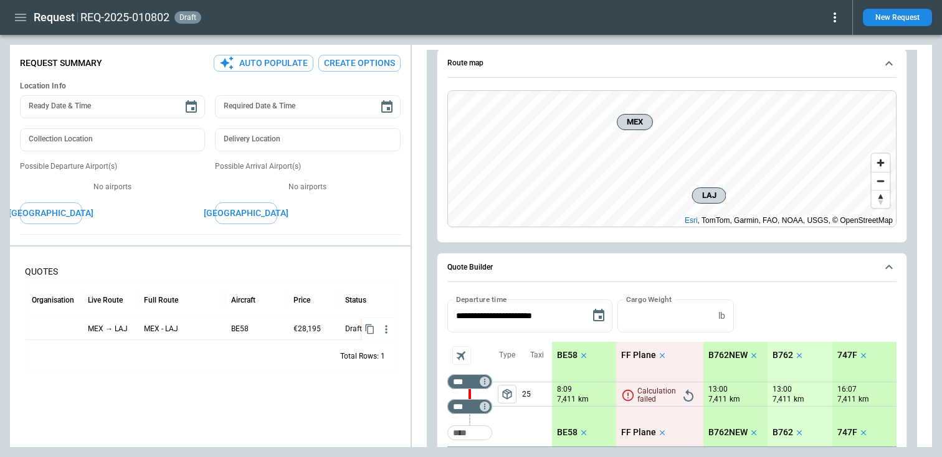
scroll to position [153, 0]
click at [368, 264] on icon "button" at bounding box center [370, 329] width 11 height 11
click at [194, 264] on p "MEX - LAJ" at bounding box center [181, 329] width 75 height 22
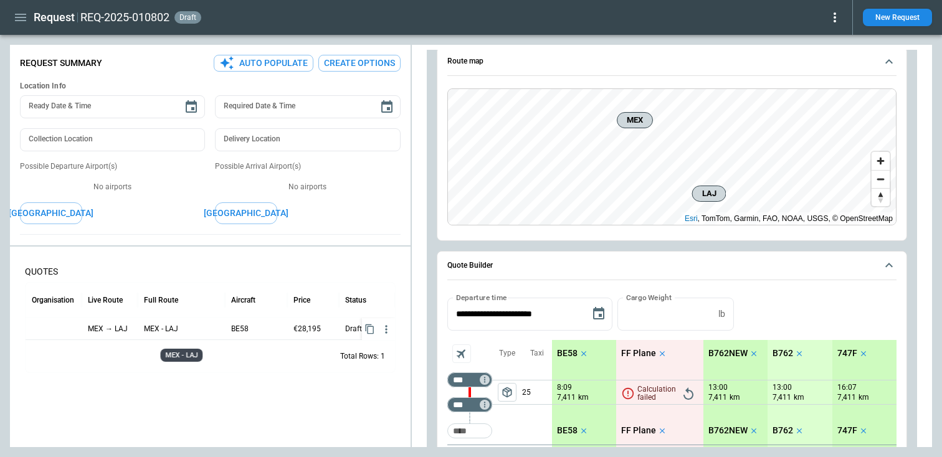
click at [194, 264] on p "MEX - LAJ" at bounding box center [181, 329] width 75 height 22
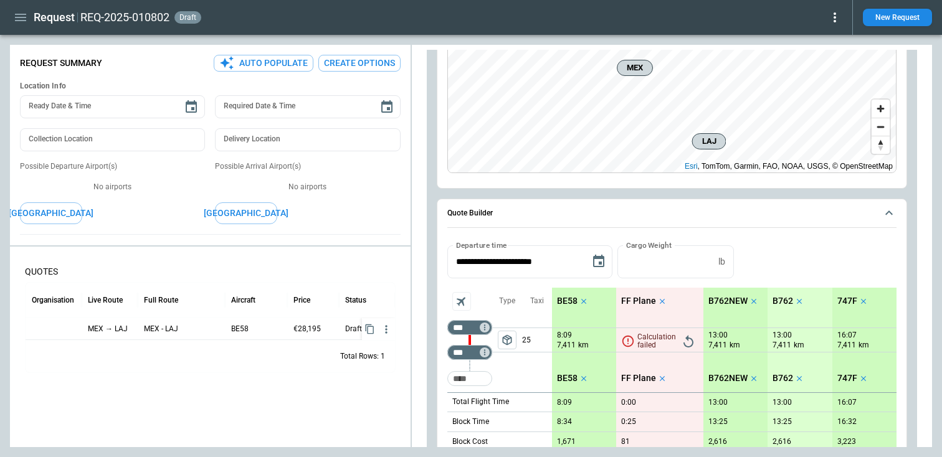
scroll to position [365, 0]
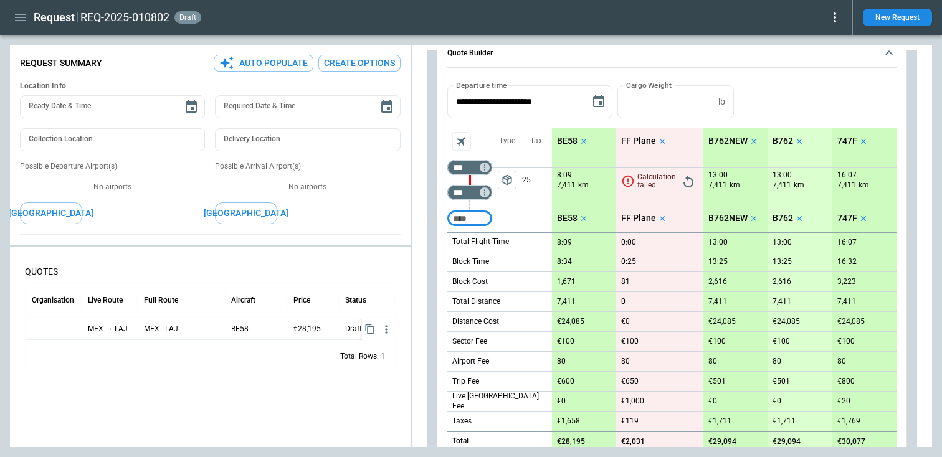
click at [455, 222] on input "Not found" at bounding box center [470, 219] width 40 height 22
type input "***"
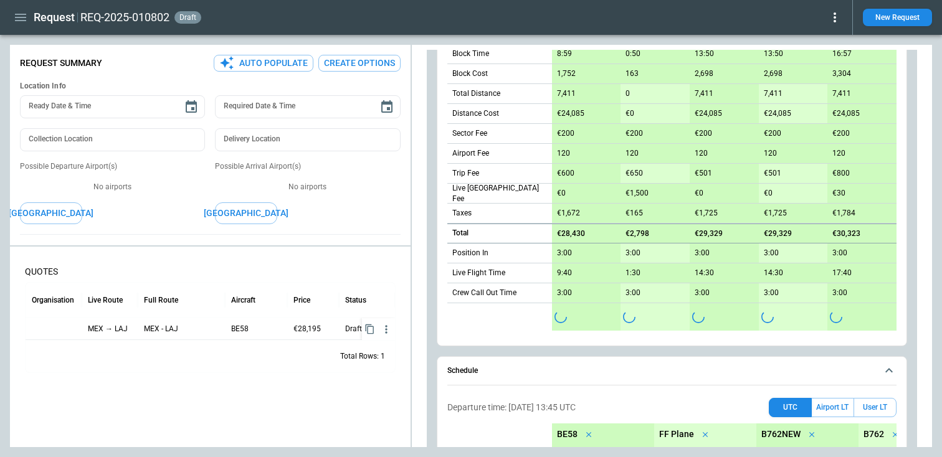
scroll to position [615, 0]
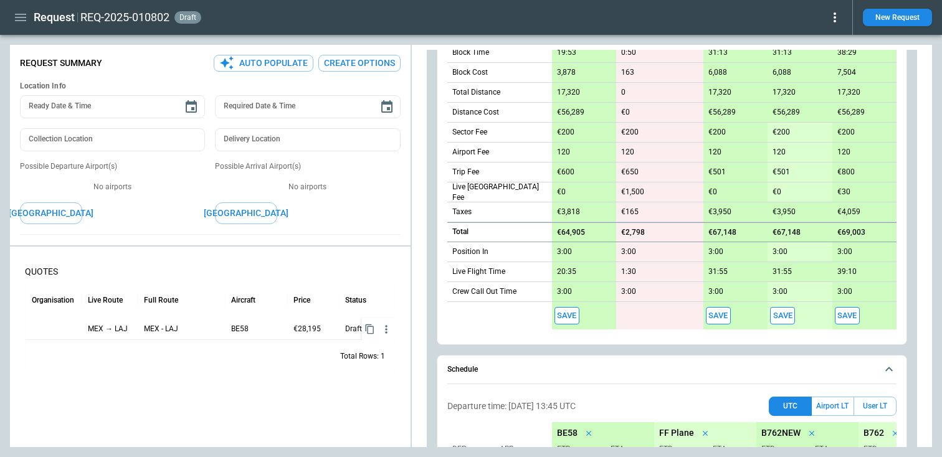
click at [565, 264] on button "Save" at bounding box center [567, 316] width 25 height 18
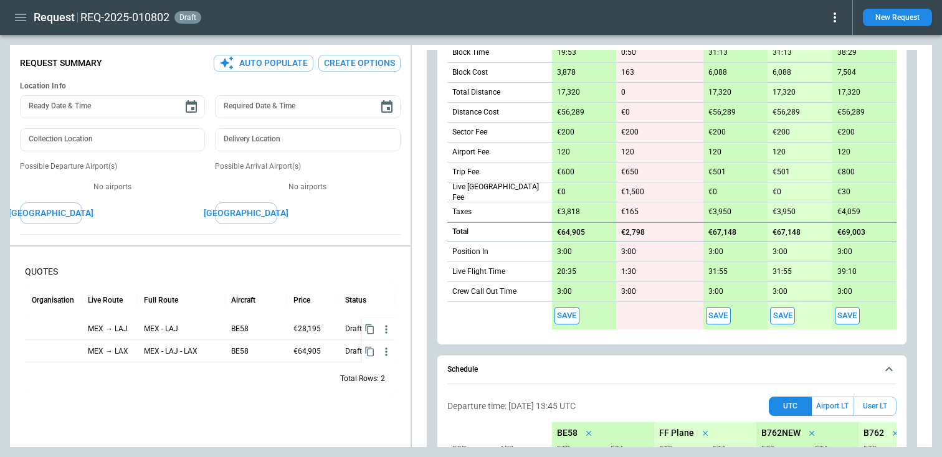
type textarea "*"
click at [24, 19] on icon "button" at bounding box center [20, 17] width 15 height 15
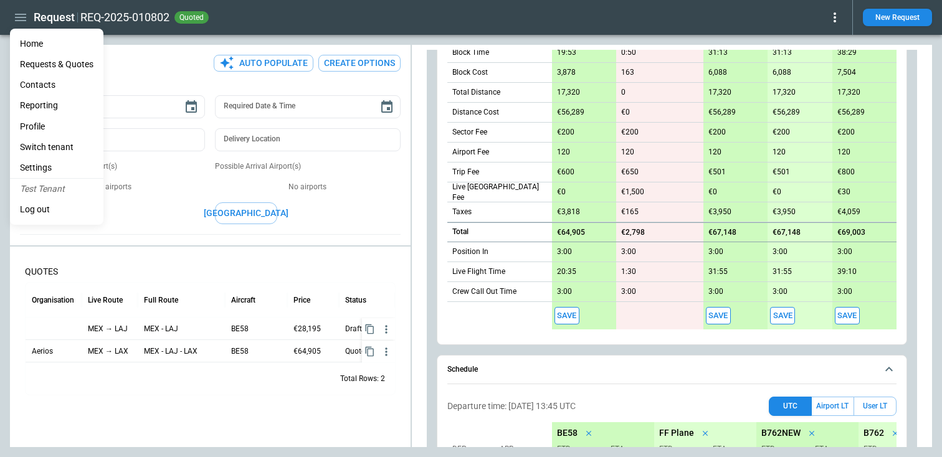
click at [47, 90] on li "Contacts" at bounding box center [56, 85] width 93 height 21
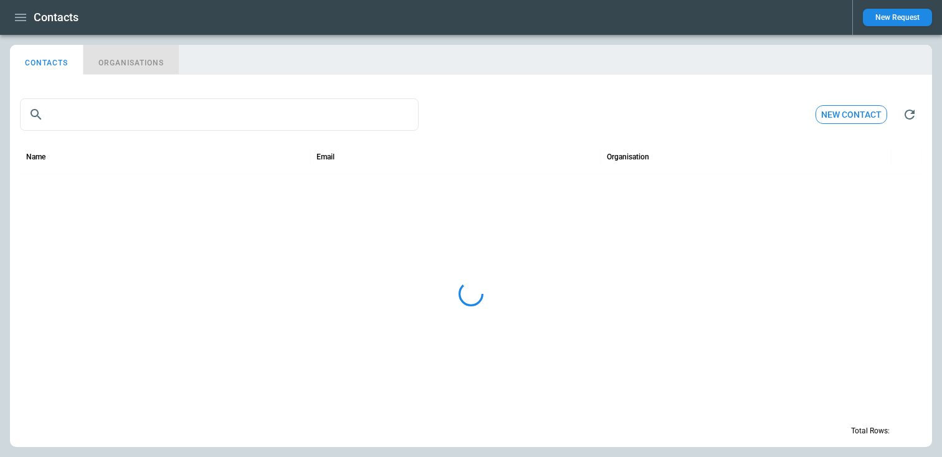
click at [138, 62] on button "ORGANISATIONS" at bounding box center [131, 60] width 95 height 30
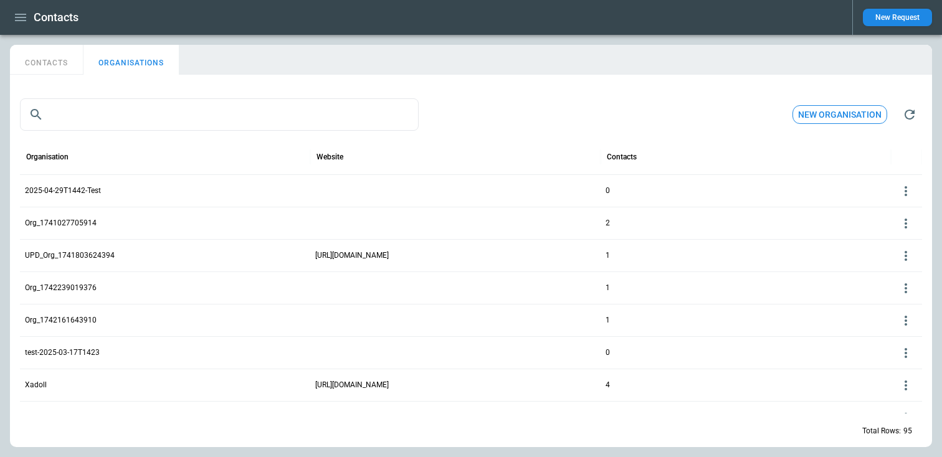
click at [140, 74] on button "ORGANISATIONS" at bounding box center [131, 60] width 95 height 30
click at [34, 79] on div "CONTACTS ORGANISATIONS" at bounding box center [471, 62] width 922 height 35
click at [50, 67] on button "CONTACTS" at bounding box center [47, 60] width 74 height 30
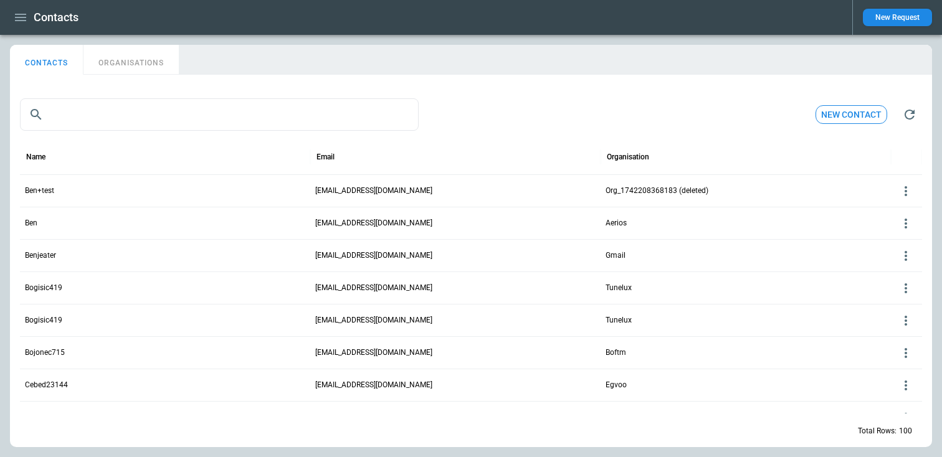
click at [137, 69] on button "ORGANISATIONS" at bounding box center [131, 60] width 95 height 30
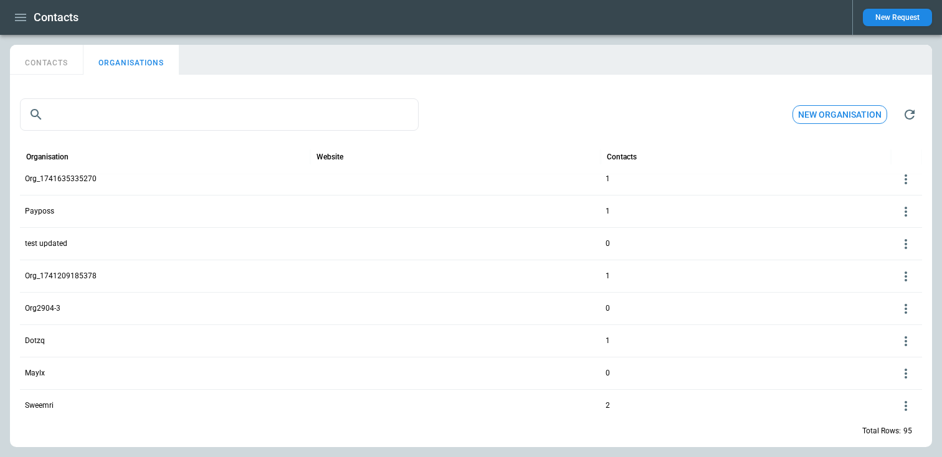
scroll to position [394, 0]
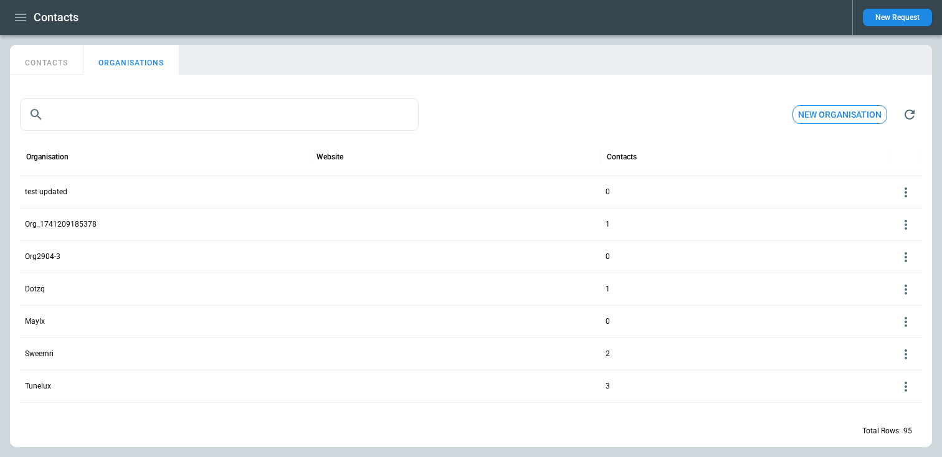
click at [28, 12] on button "button" at bounding box center [20, 18] width 21 height 22
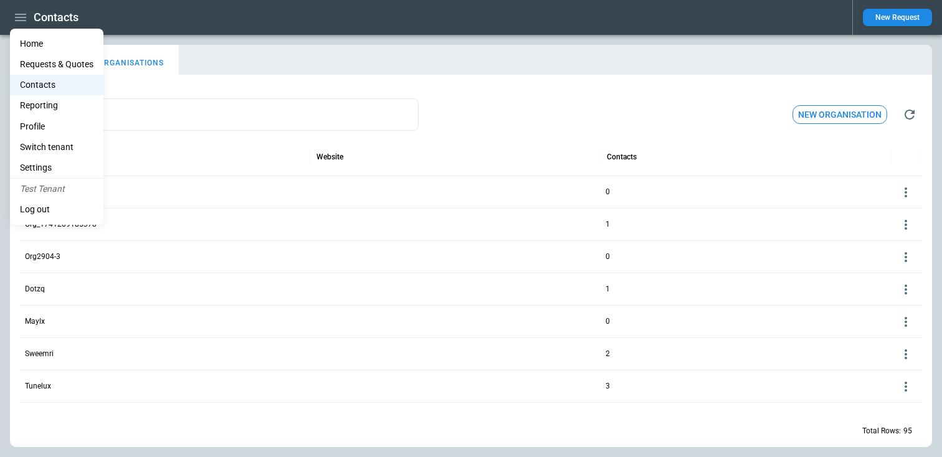
click at [36, 55] on Quotes "Requests & Quotes" at bounding box center [56, 64] width 93 height 21
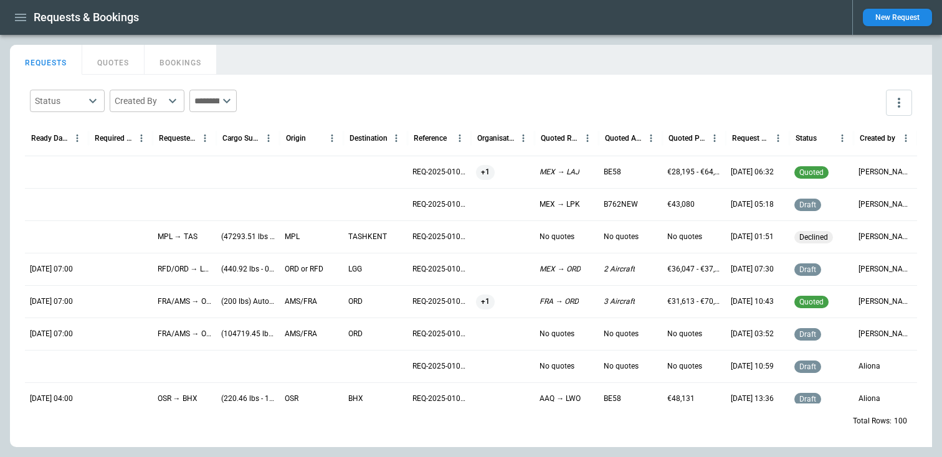
click at [65, 174] on div at bounding box center [57, 172] width 64 height 32
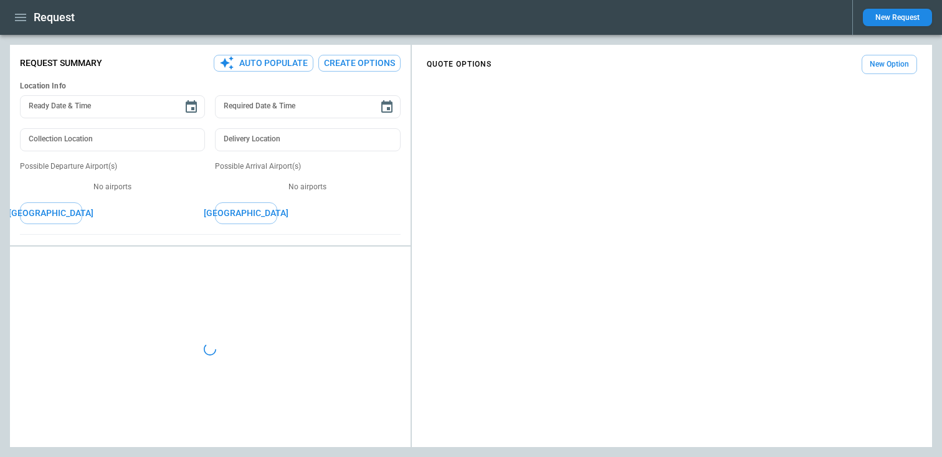
type textarea "*"
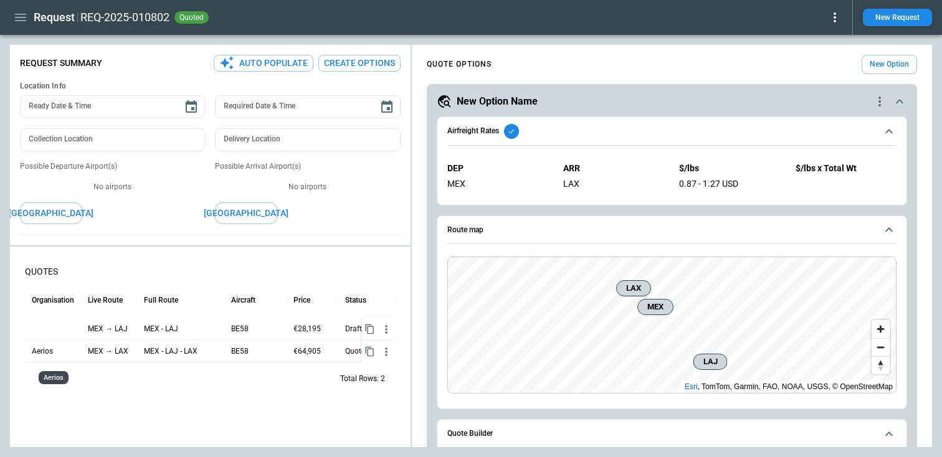
click at [44, 264] on p "Aerios" at bounding box center [54, 352] width 44 height 22
copy p "Aerios"
click at [45, 264] on div "Total Rows: 2" at bounding box center [211, 379] width 370 height 32
click at [47, 264] on p "Aerios" at bounding box center [54, 352] width 44 height 22
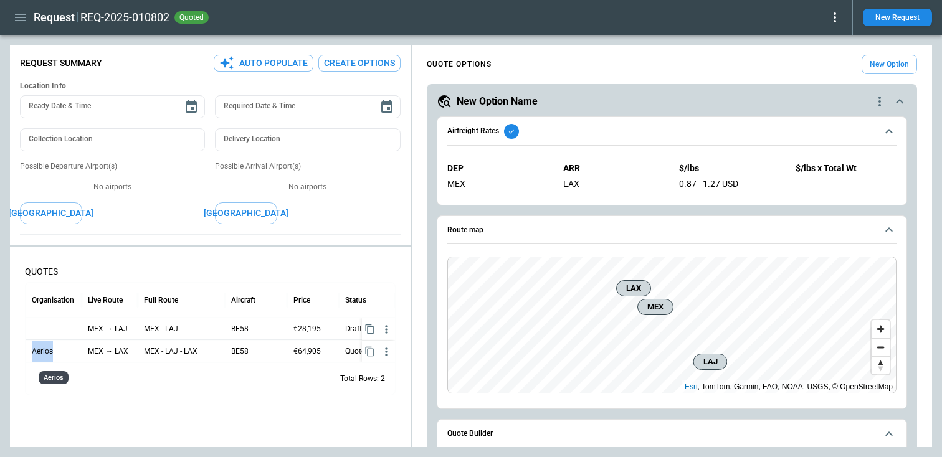
click at [47, 264] on p "Aerios" at bounding box center [54, 352] width 44 height 22
copy p "Aerios"
click at [18, 12] on icon "button" at bounding box center [20, 17] width 15 height 15
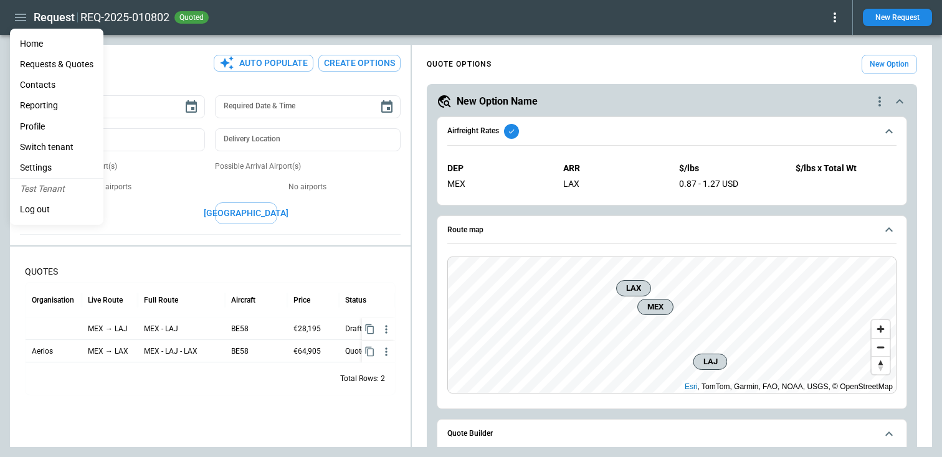
click at [138, 264] on div at bounding box center [471, 228] width 942 height 457
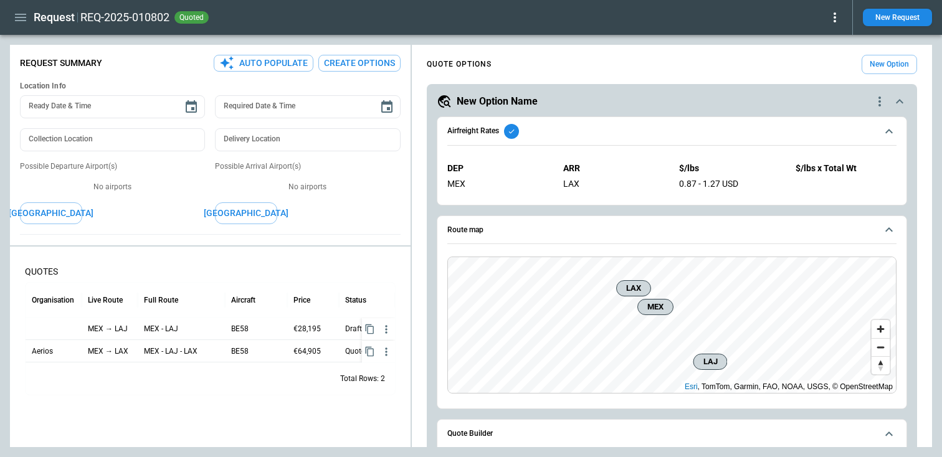
click at [43, 264] on p "Aerios" at bounding box center [54, 352] width 44 height 22
copy p "Aerios"
click at [14, 17] on icon "button" at bounding box center [20, 17] width 15 height 15
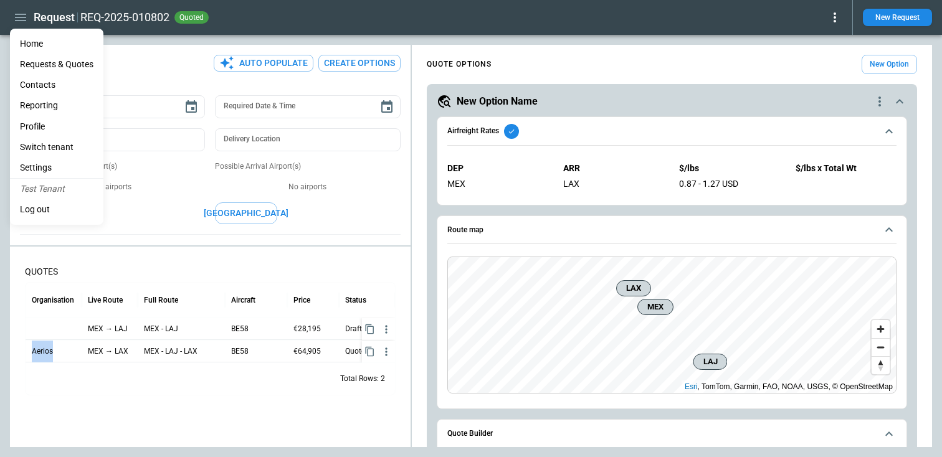
click at [50, 88] on li "Contacts" at bounding box center [56, 85] width 93 height 21
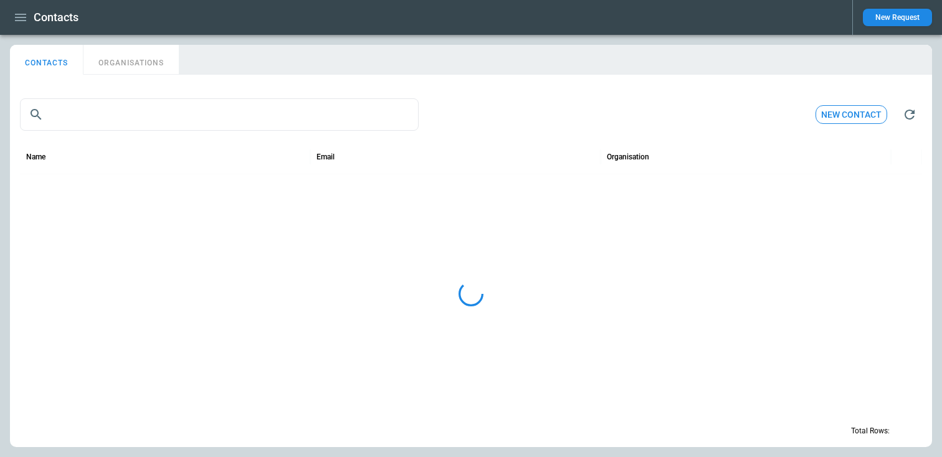
click at [140, 60] on button "ORGANISATIONS" at bounding box center [131, 60] width 95 height 30
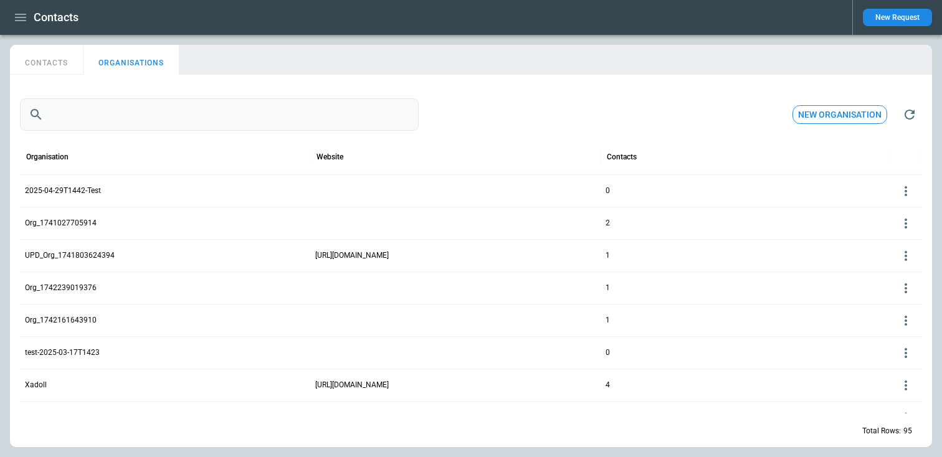
click at [120, 122] on input "text" at bounding box center [234, 114] width 370 height 32
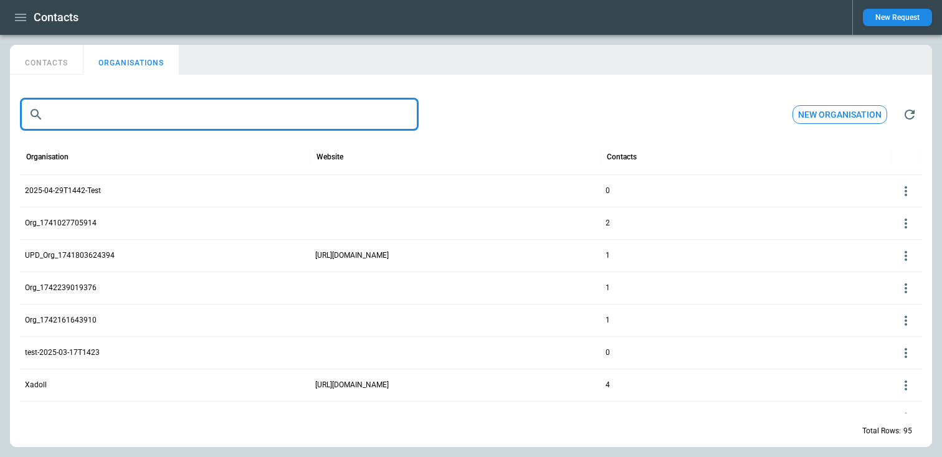
paste input "******"
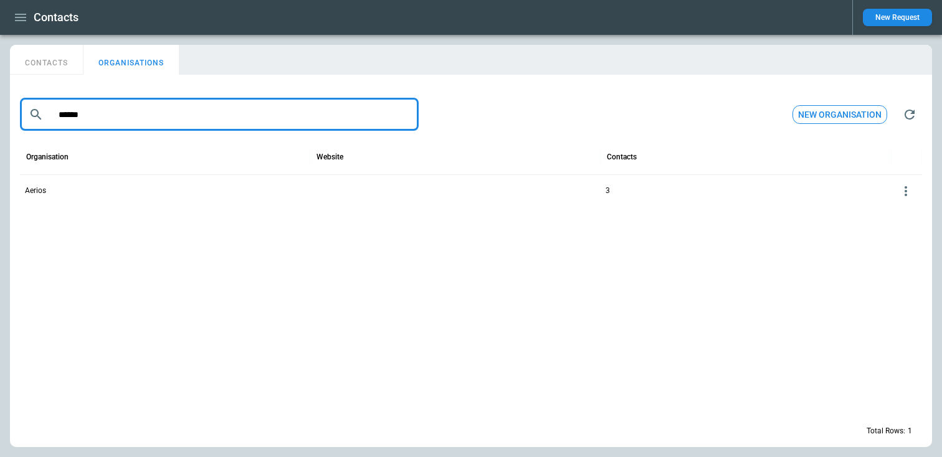
type input "******"
click at [43, 186] on p "Aerios" at bounding box center [35, 191] width 21 height 11
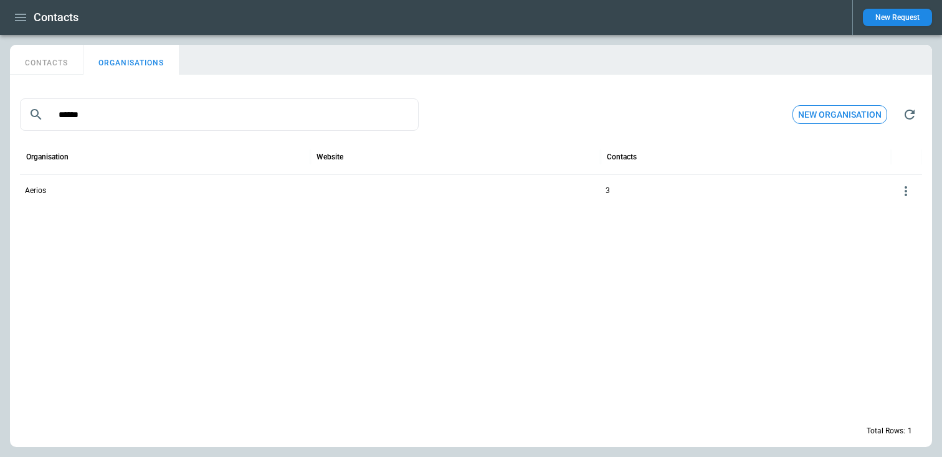
click at [34, 190] on p "Aerios" at bounding box center [35, 191] width 21 height 11
click at [909, 191] on icon at bounding box center [906, 191] width 15 height 15
click at [895, 209] on button "Edit" at bounding box center [896, 210] width 41 height 18
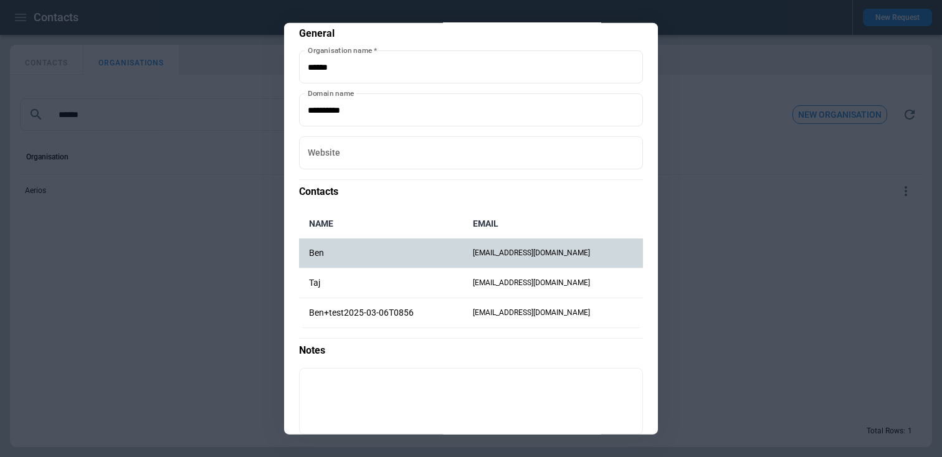
scroll to position [38, 0]
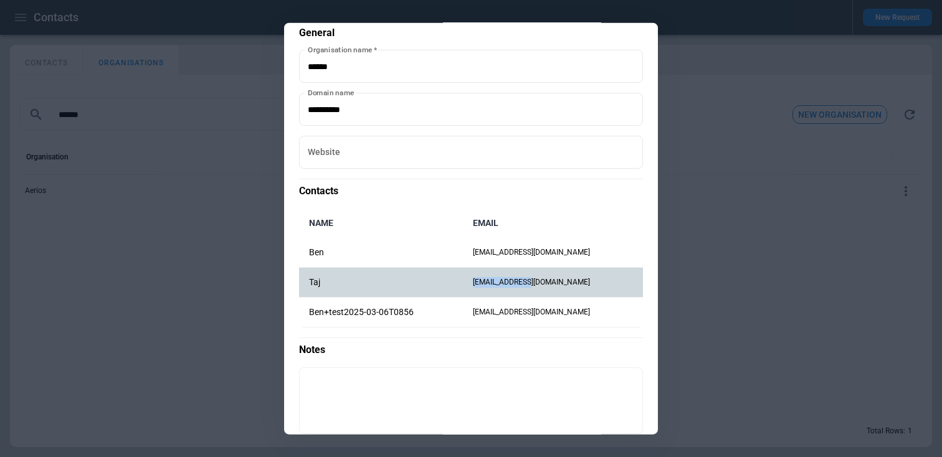
drag, startPoint x: 461, startPoint y: 285, endPoint x: 545, endPoint y: 285, distance: 84.1
click at [545, 264] on td "[EMAIL_ADDRESS][DOMAIN_NAME]" at bounding box center [553, 282] width 180 height 30
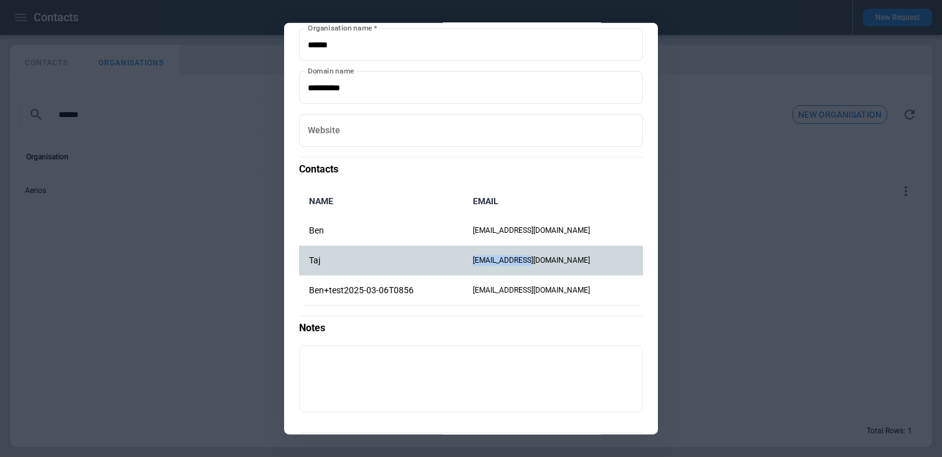
scroll to position [29, 0]
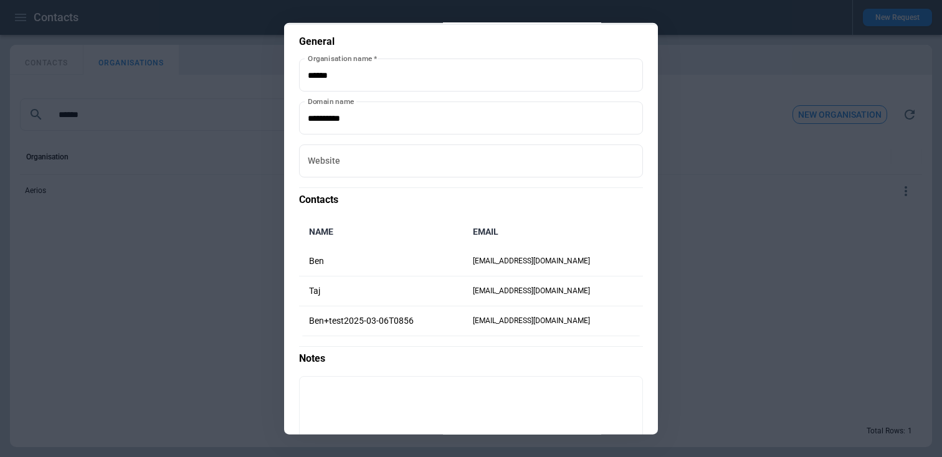
click at [682, 255] on div at bounding box center [471, 228] width 942 height 457
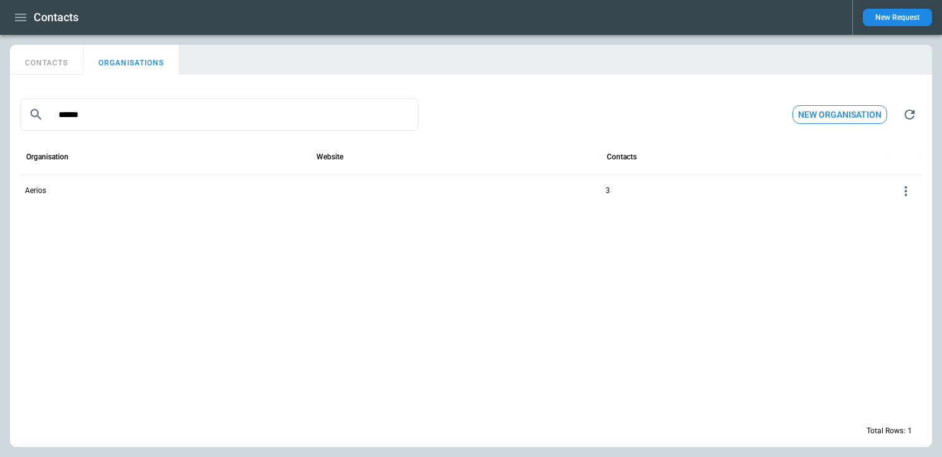
click at [47, 73] on button "CONTACTS" at bounding box center [47, 60] width 74 height 30
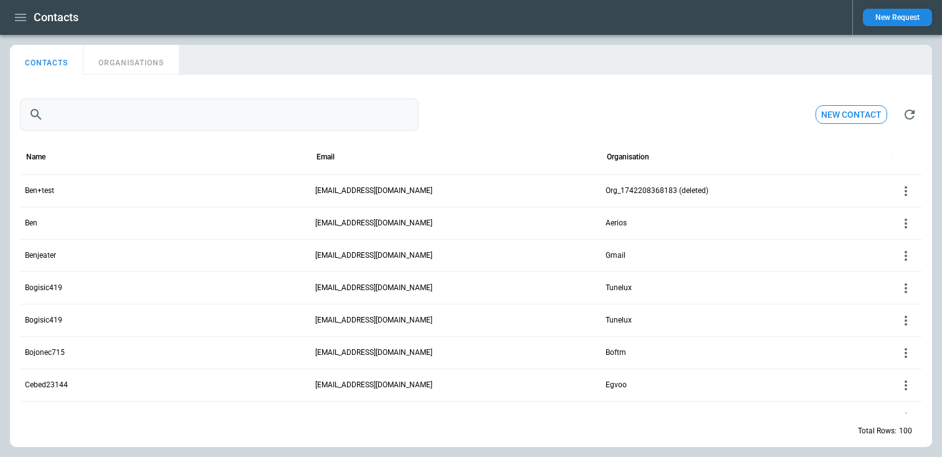
click at [95, 113] on input "text" at bounding box center [234, 114] width 370 height 32
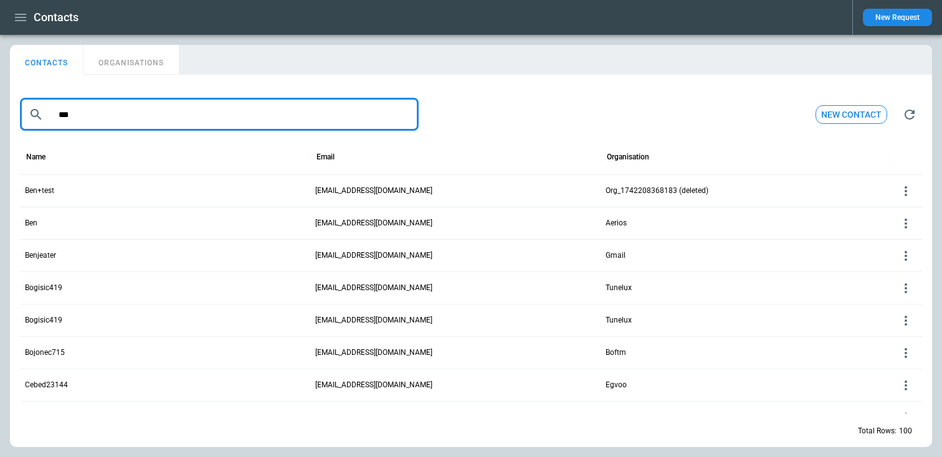
type input "***"
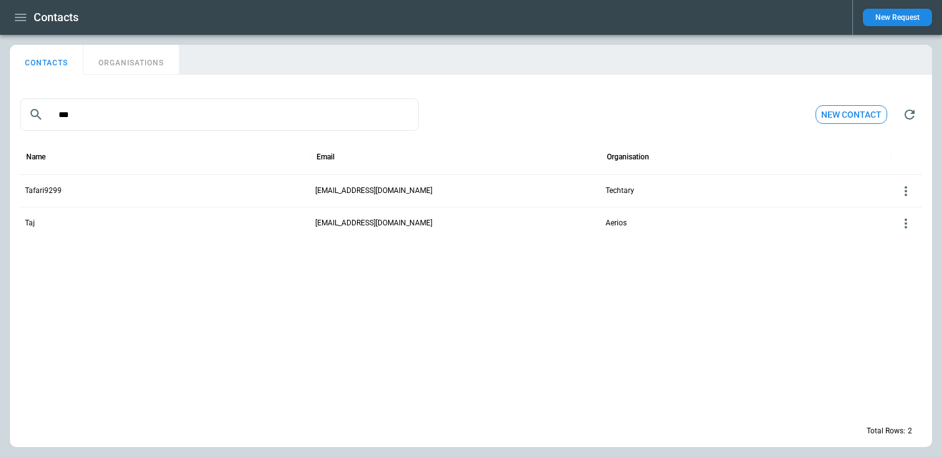
click at [38, 224] on div "Taj" at bounding box center [165, 223] width 290 height 32
click at [906, 227] on icon at bounding box center [906, 224] width 2 height 10
click at [889, 240] on button "Edit" at bounding box center [896, 243] width 41 height 18
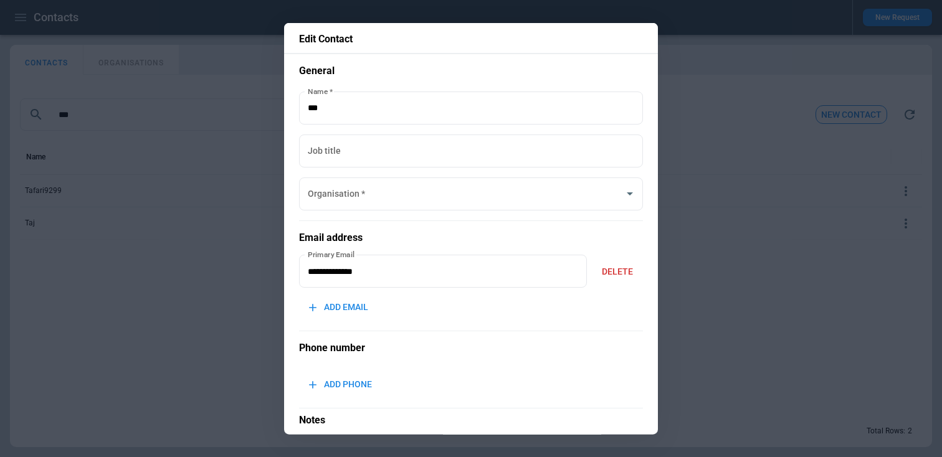
type input "******"
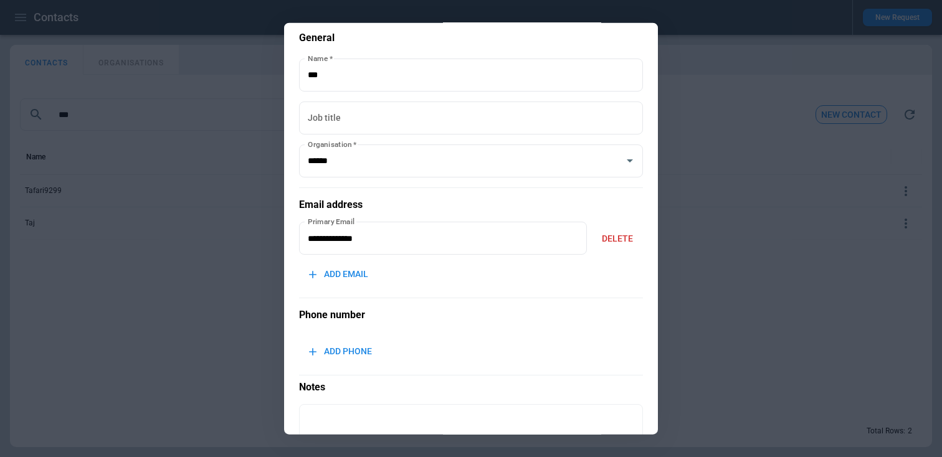
scroll to position [0, 0]
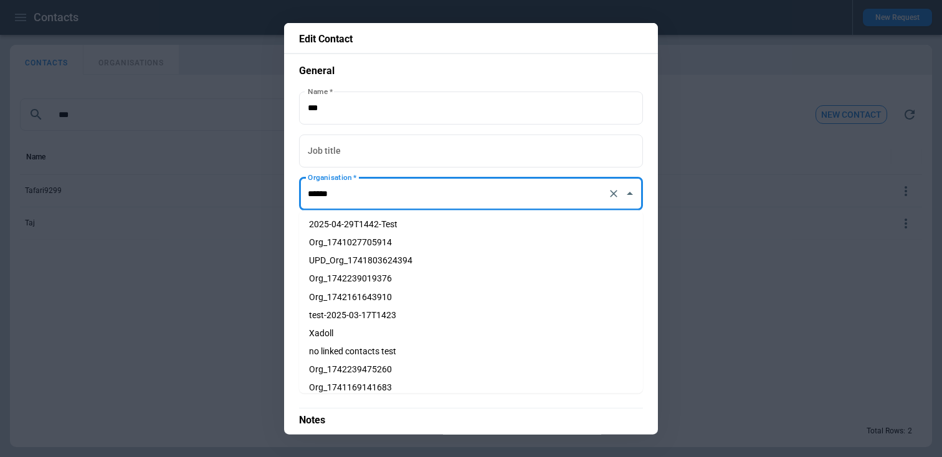
click at [484, 199] on input "******" at bounding box center [454, 194] width 298 height 22
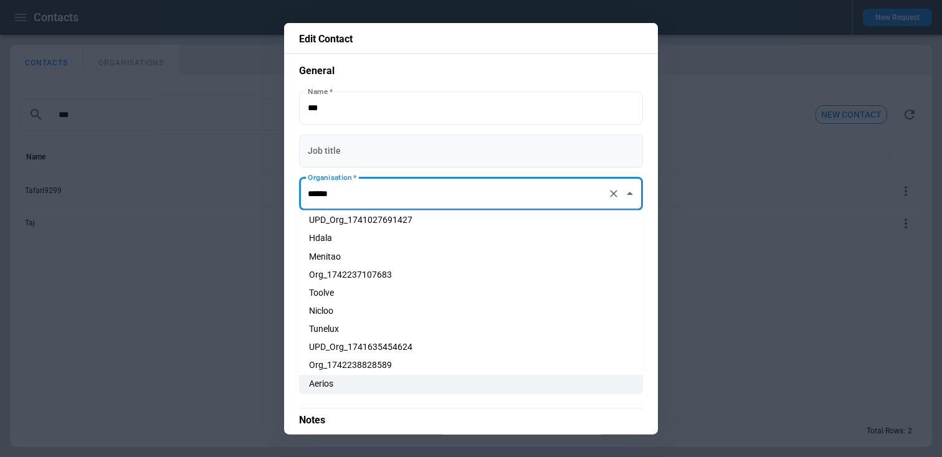
click at [489, 156] on input "Job title" at bounding box center [471, 150] width 344 height 33
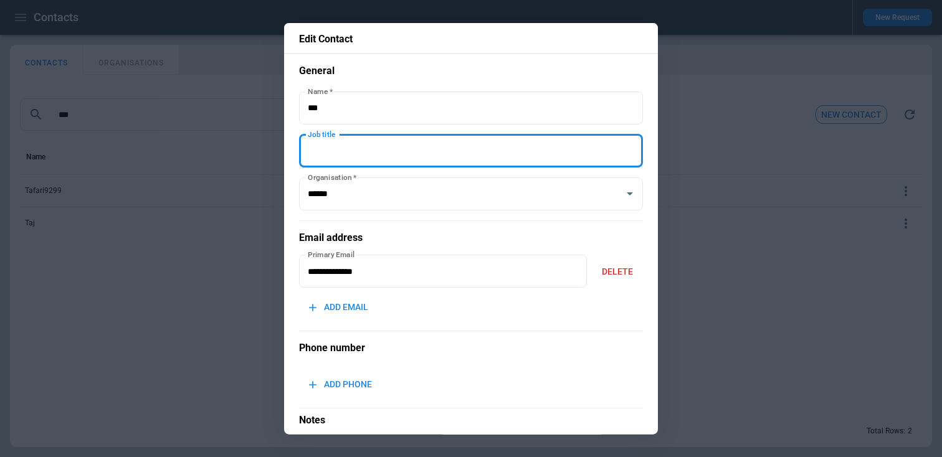
click at [679, 187] on div at bounding box center [471, 228] width 942 height 457
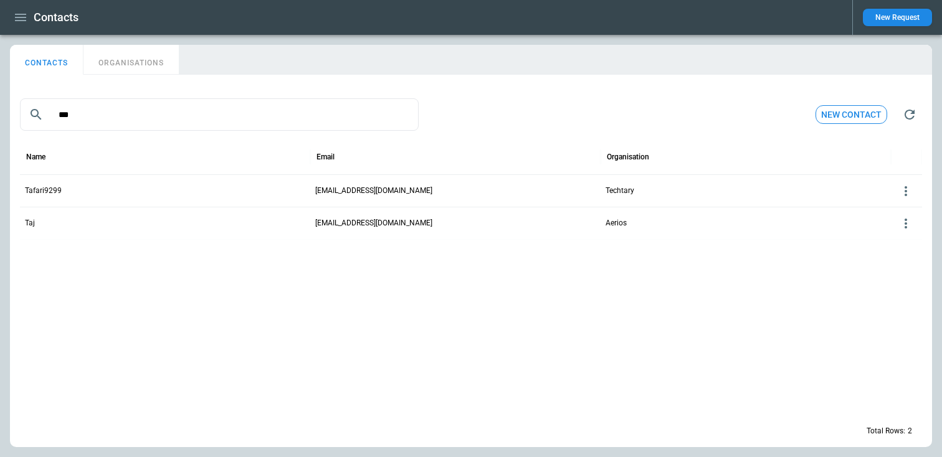
click at [151, 49] on button "ORGANISATIONS" at bounding box center [131, 60] width 95 height 30
type input "******"
